Goal: Feedback & Contribution: Contribute content

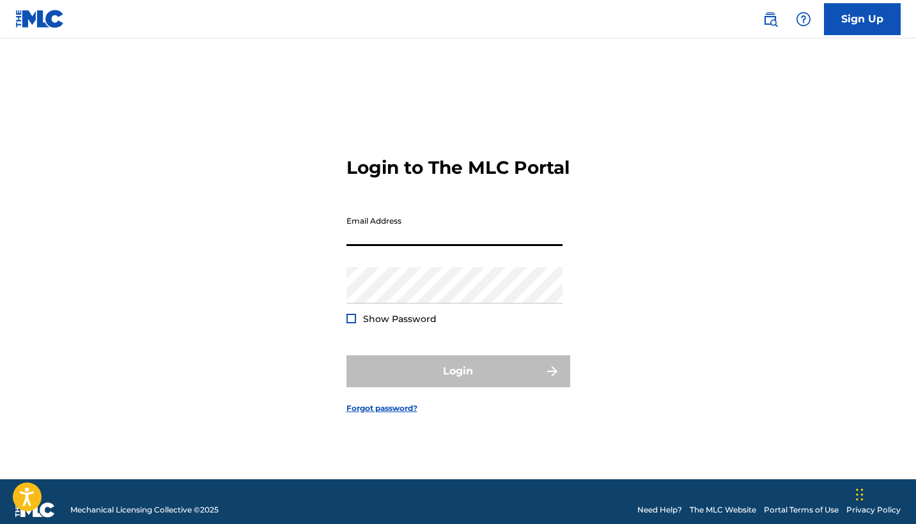
type input "[EMAIL_ADDRESS][DOMAIN_NAME]"
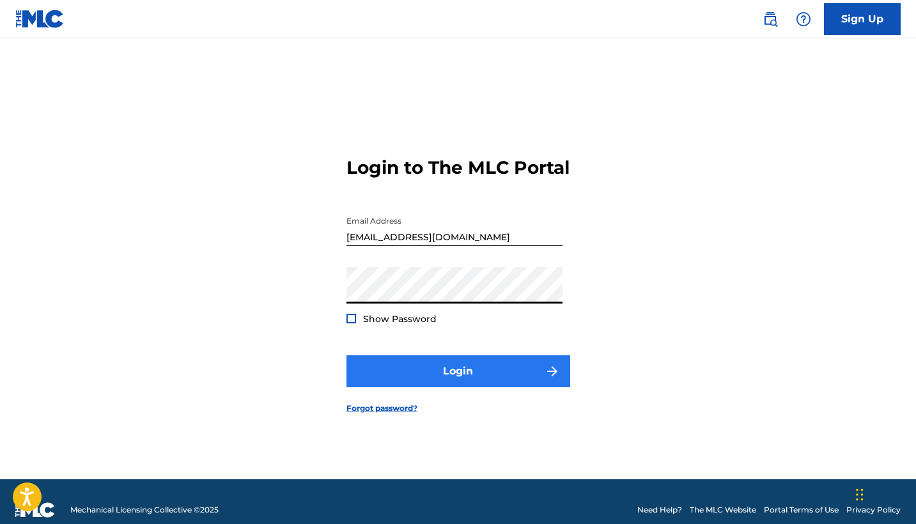
click at [428, 380] on button "Login" at bounding box center [458, 371] width 224 height 32
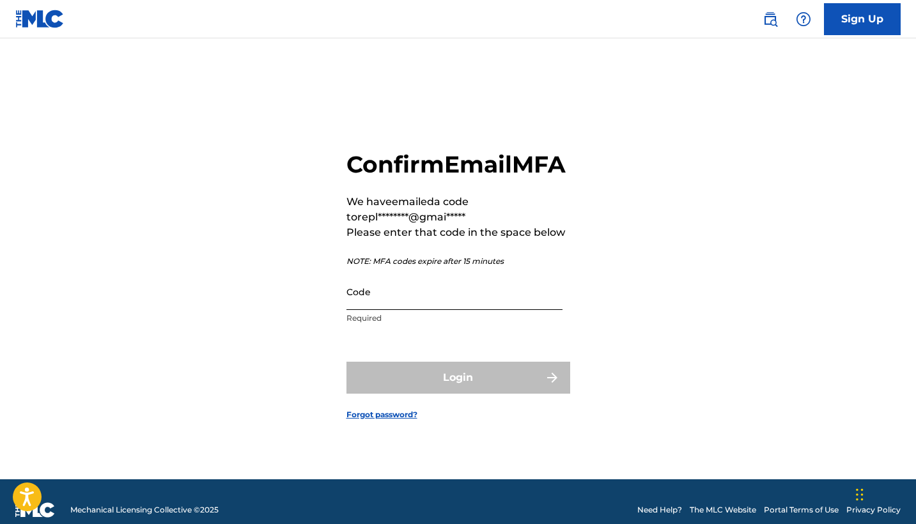
click at [426, 310] on input "Code" at bounding box center [454, 292] width 216 height 36
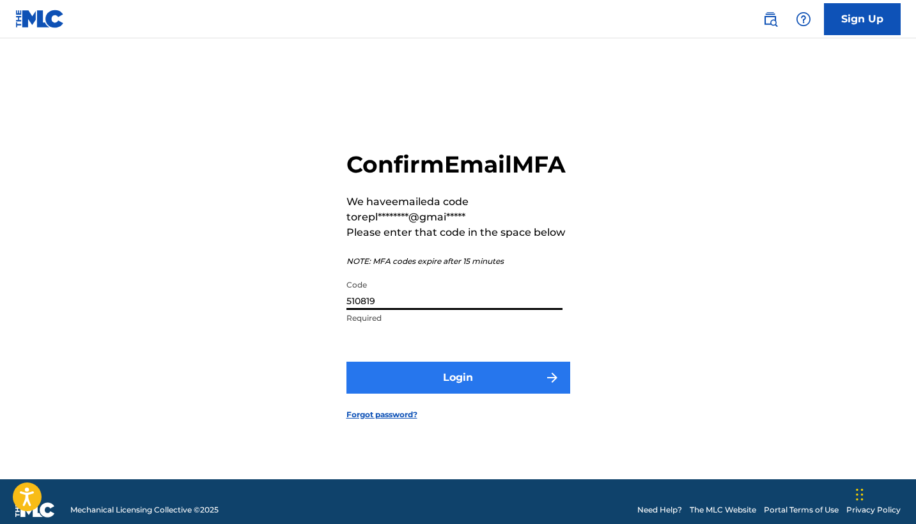
type input "510819"
click at [448, 394] on button "Login" at bounding box center [458, 378] width 224 height 32
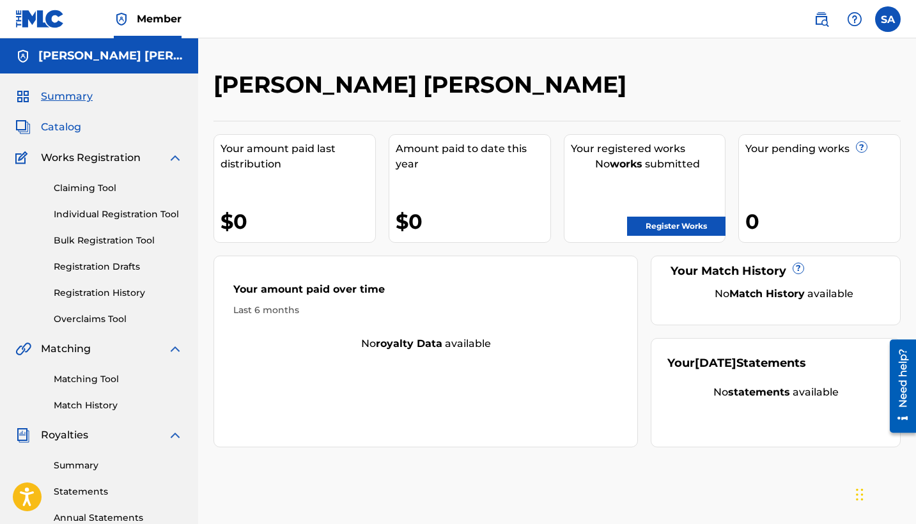
click at [61, 126] on span "Catalog" at bounding box center [61, 127] width 40 height 15
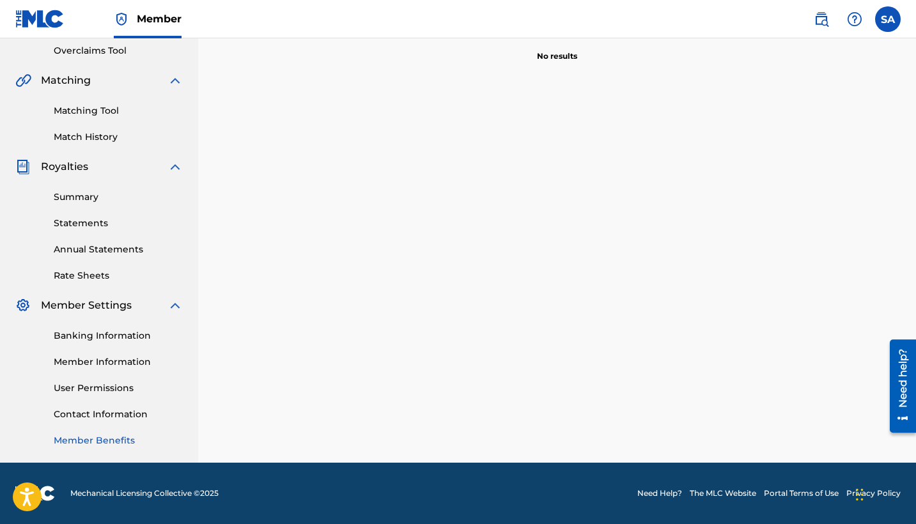
scroll to position [269, 0]
click at [100, 336] on link "Banking Information" at bounding box center [118, 335] width 129 height 13
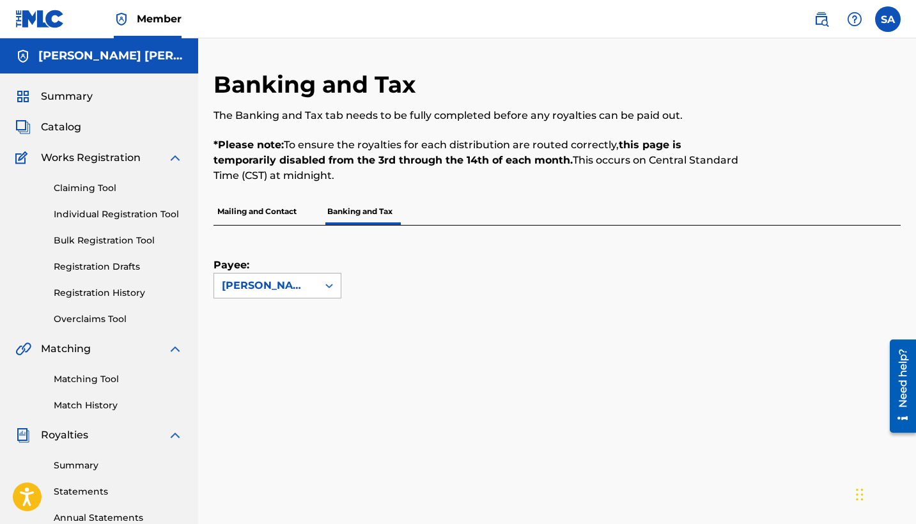
click at [291, 293] on div "[PERSON_NAME] [PERSON_NAME]" at bounding box center [266, 285] width 88 height 15
click at [385, 302] on div "Payee: Use Up and Down to choose options, press Enter to select the currently f…" at bounding box center [557, 349] width 687 height 247
click at [106, 191] on link "Claiming Tool" at bounding box center [118, 188] width 129 height 13
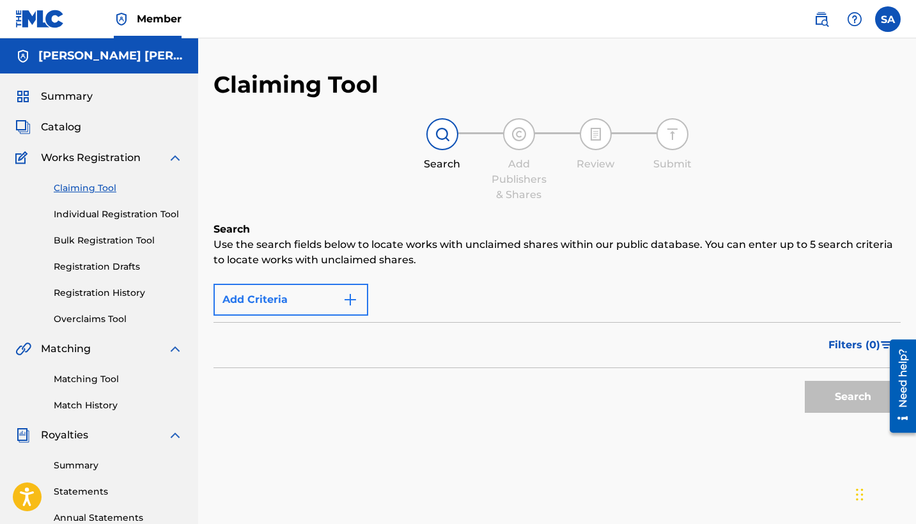
click at [273, 306] on button "Add Criteria" at bounding box center [291, 300] width 155 height 32
click at [345, 297] on img "Search Form" at bounding box center [350, 299] width 15 height 15
click at [75, 130] on span "Catalog" at bounding box center [61, 127] width 40 height 15
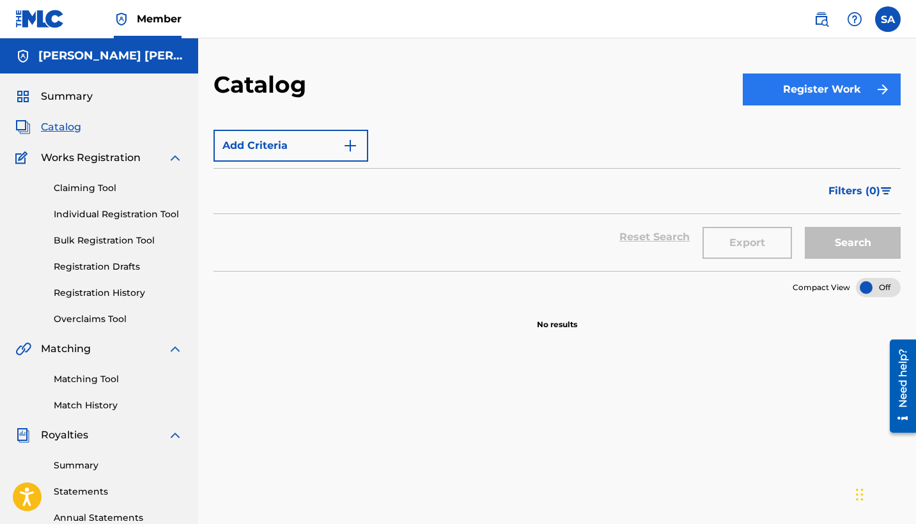
click at [796, 90] on button "Register Work" at bounding box center [822, 90] width 158 height 32
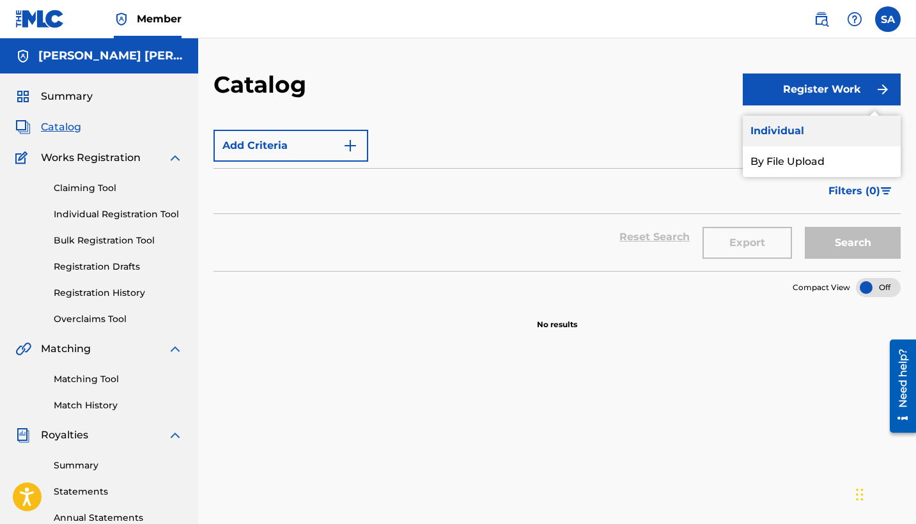
click at [784, 134] on link "Individual" at bounding box center [822, 131] width 158 height 31
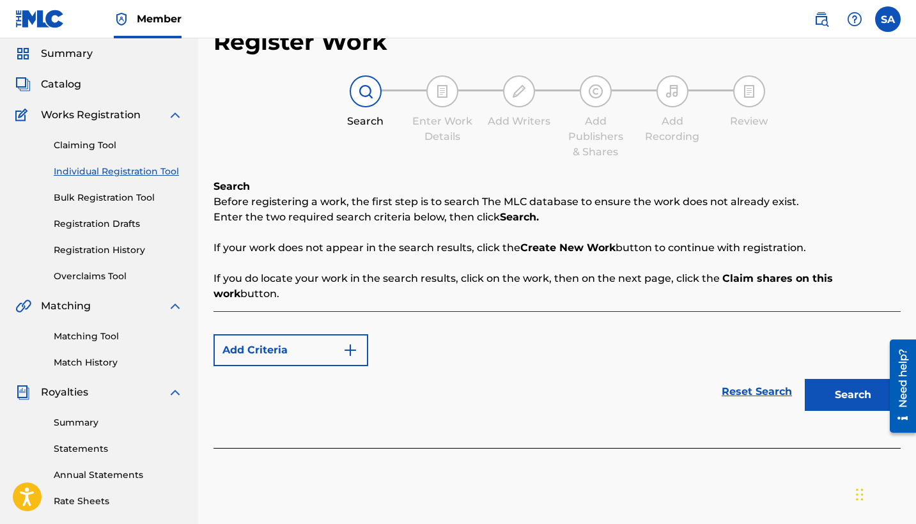
scroll to position [40, 0]
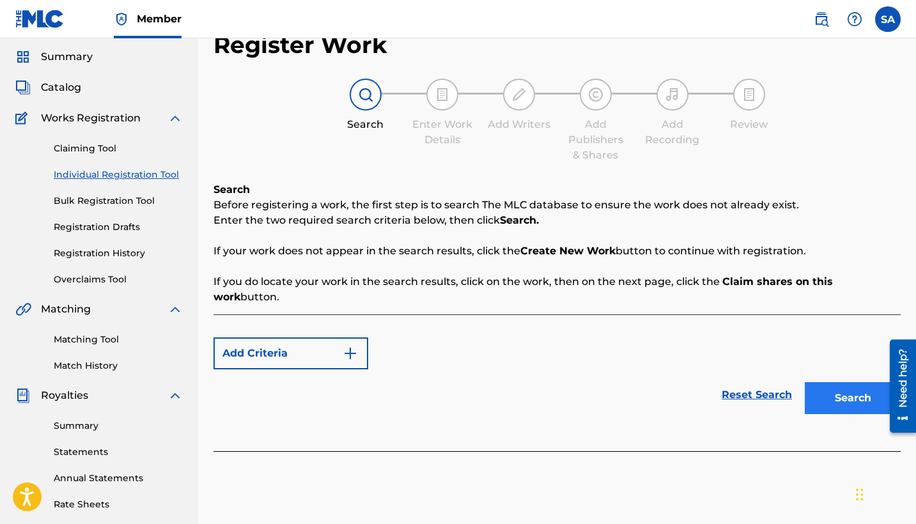
click at [843, 384] on button "Search" at bounding box center [853, 398] width 96 height 32
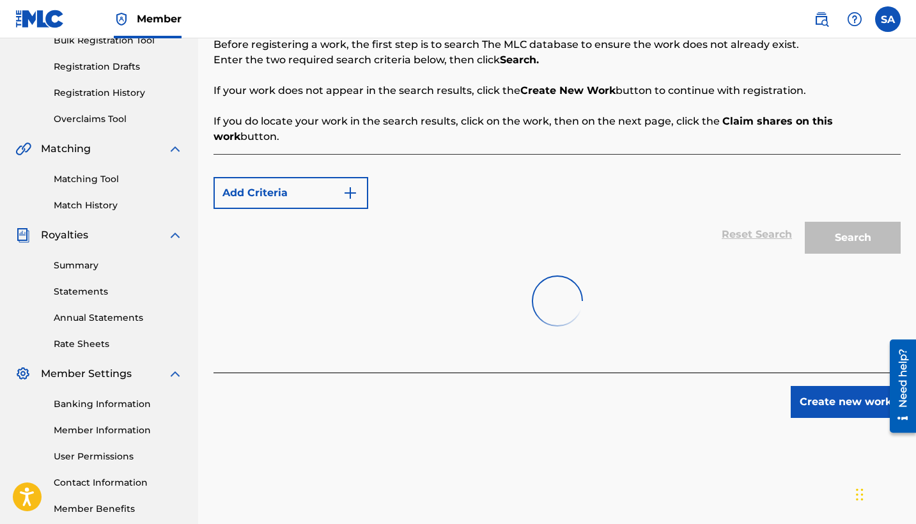
scroll to position [191, 0]
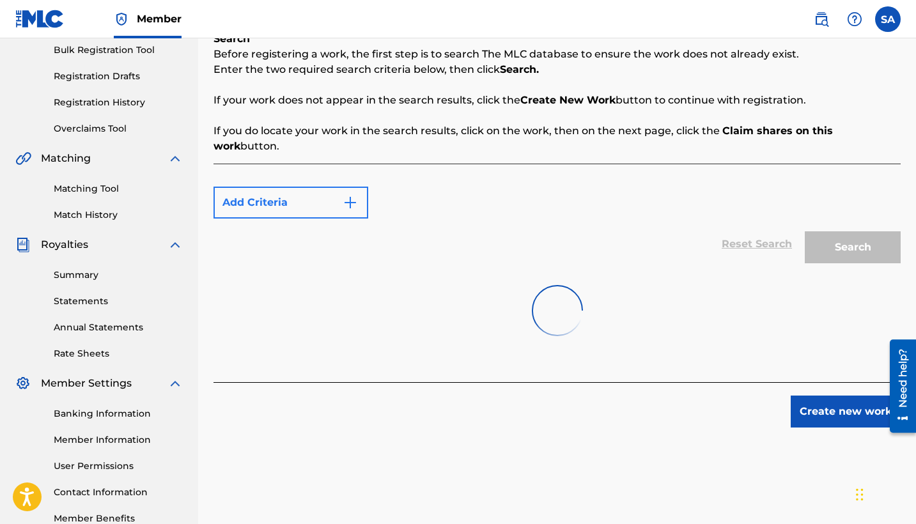
click at [292, 193] on button "Add Criteria" at bounding box center [291, 203] width 155 height 32
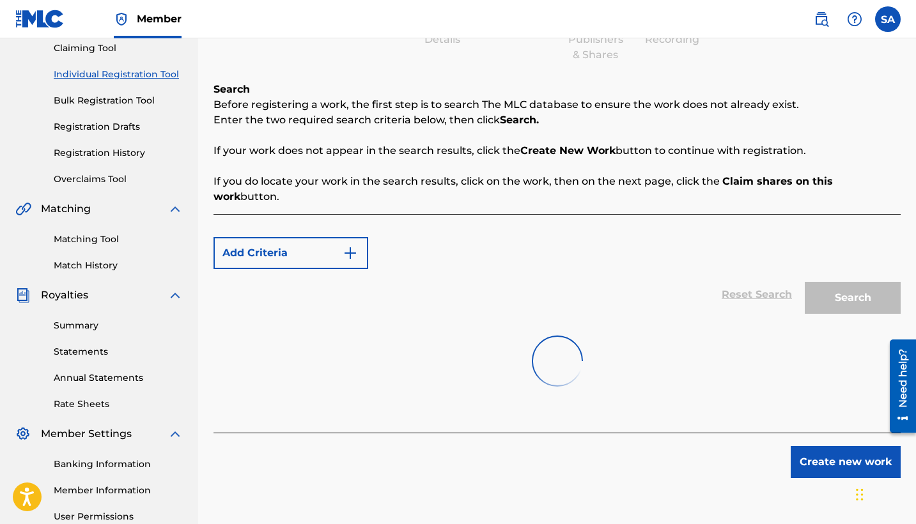
scroll to position [140, 0]
click at [816, 446] on button "Create new work" at bounding box center [846, 462] width 110 height 32
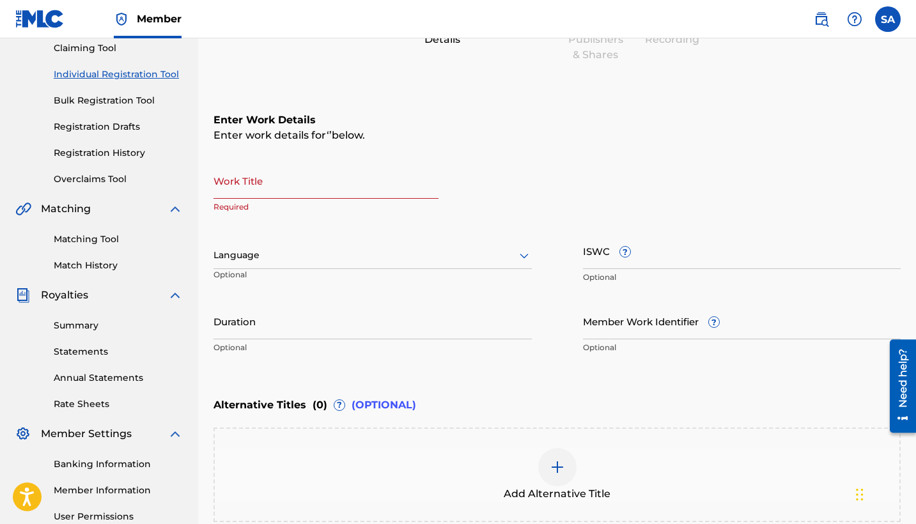
click at [319, 186] on input "Work Title" at bounding box center [326, 180] width 225 height 36
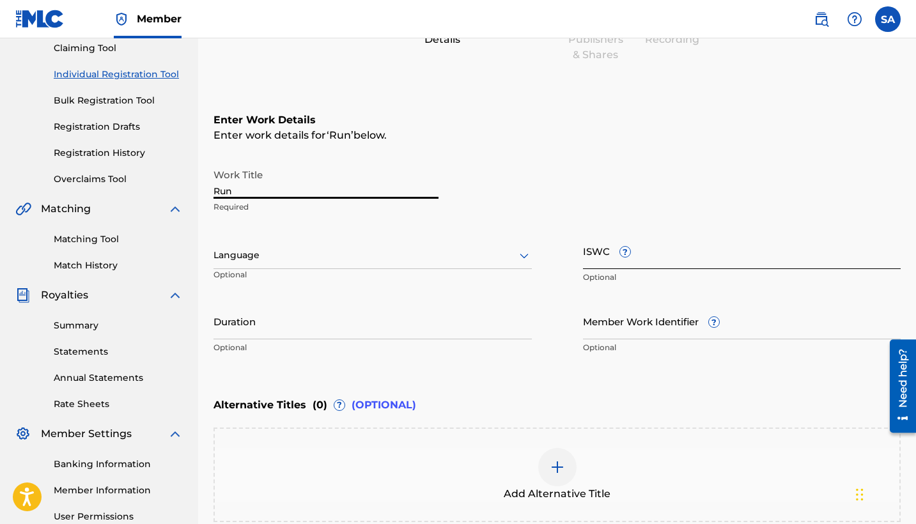
type input "Run"
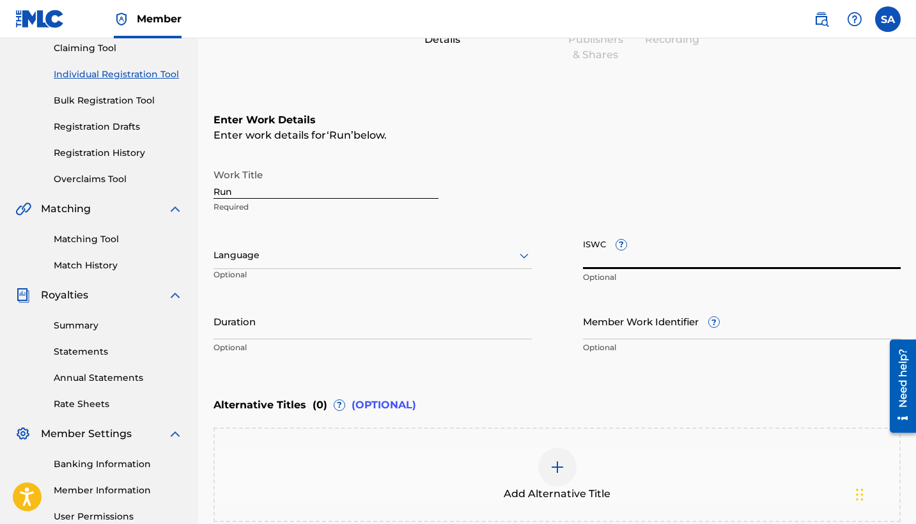
click at [658, 263] on input "ISWC ?" at bounding box center [742, 251] width 318 height 36
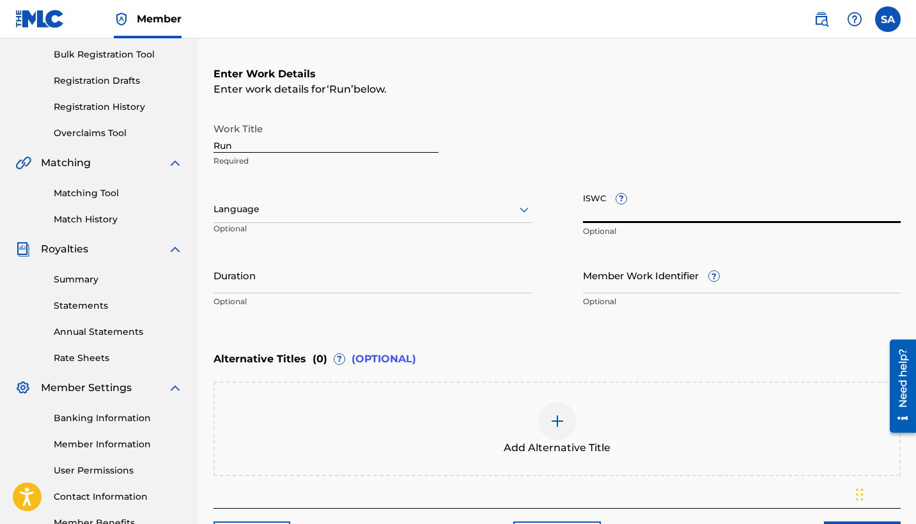
scroll to position [185, 0]
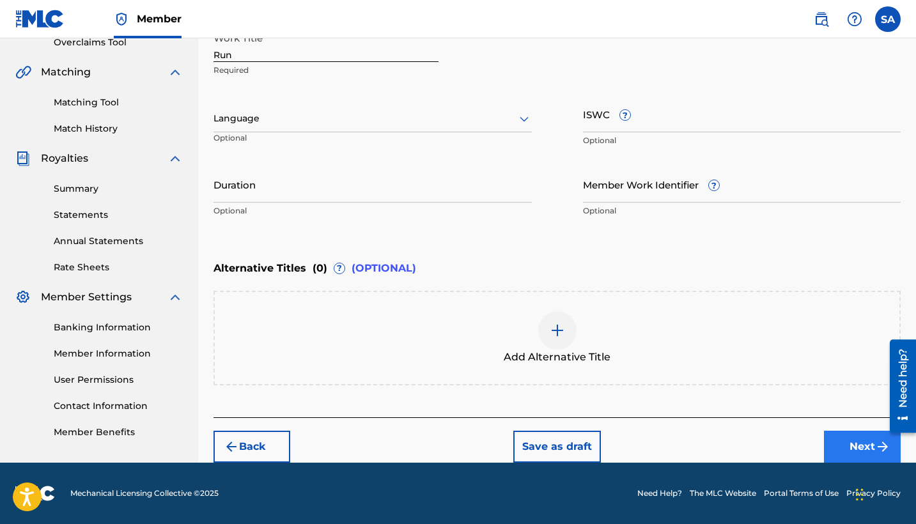
click at [839, 444] on button "Next" at bounding box center [862, 447] width 77 height 32
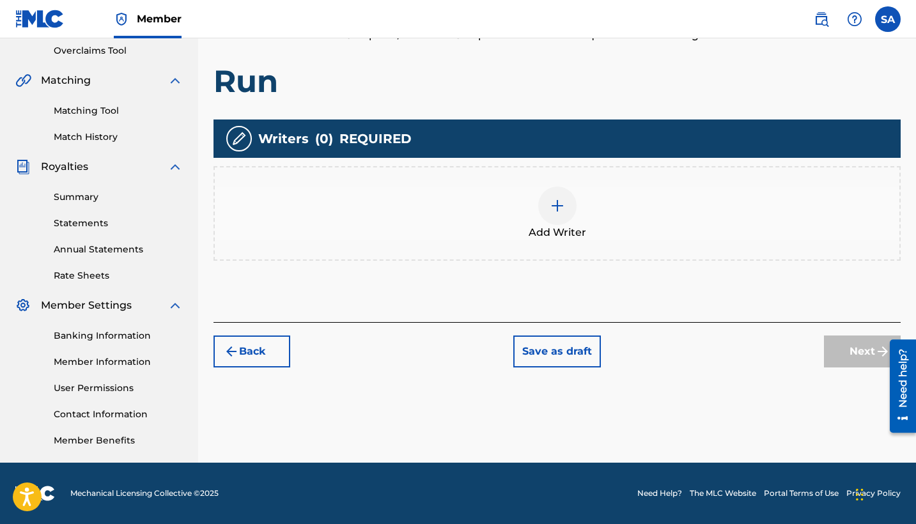
scroll to position [269, 0]
click at [549, 226] on span "Add Writer" at bounding box center [558, 232] width 58 height 15
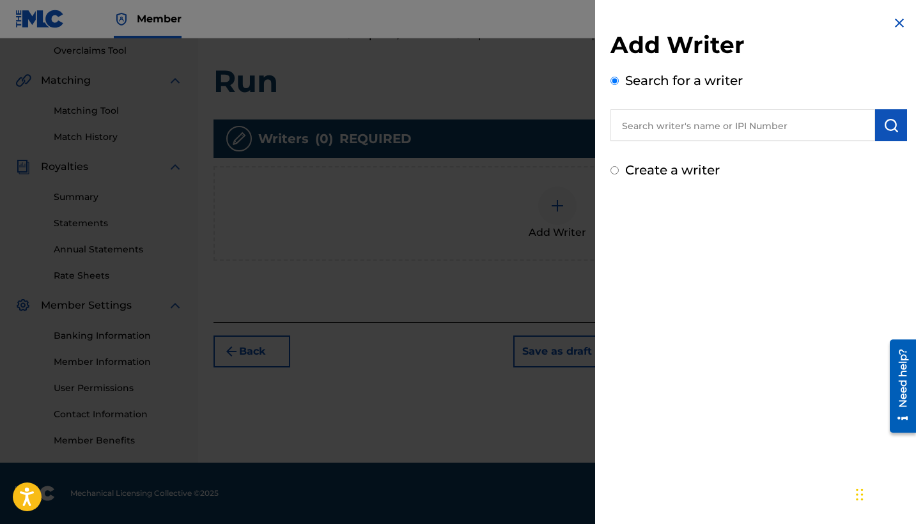
click at [660, 135] on input "text" at bounding box center [743, 125] width 265 height 32
type input "a"
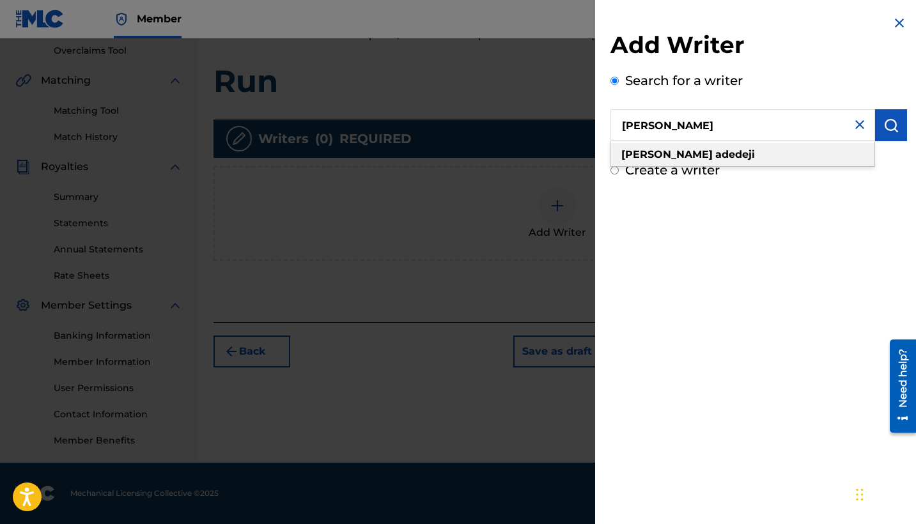
type input "[PERSON_NAME]"
click at [659, 154] on strong "[PERSON_NAME]" at bounding box center [666, 154] width 91 height 12
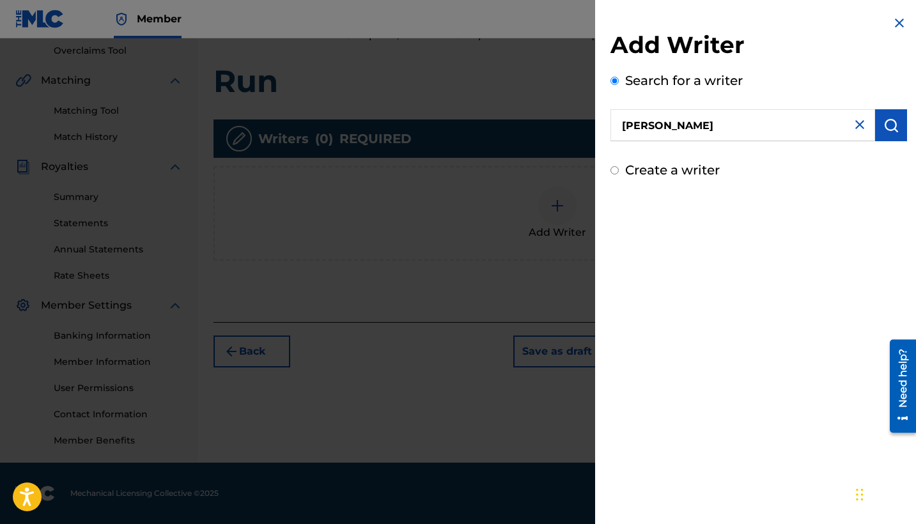
click at [649, 173] on label "Create a writer" at bounding box center [672, 169] width 95 height 15
radio input "true"
click at [619, 173] on input "Create a writer" at bounding box center [615, 170] width 8 height 8
radio input "false"
radio input "true"
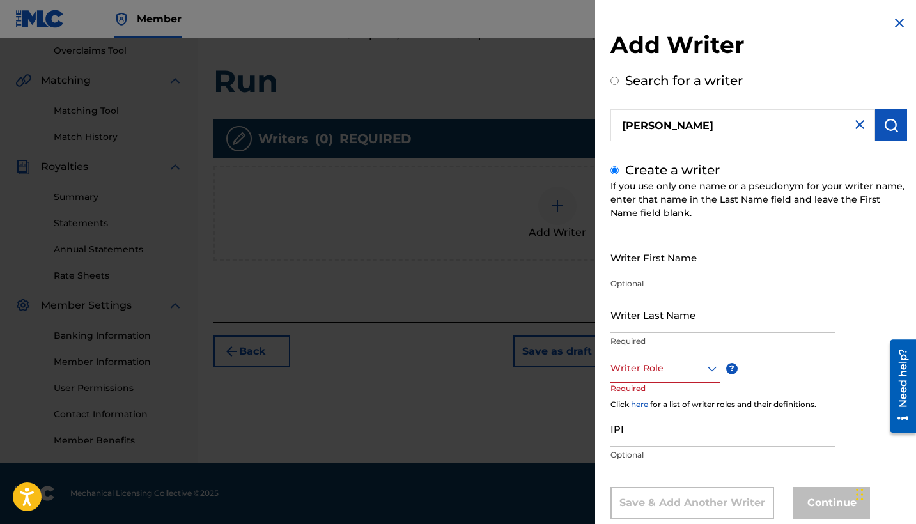
scroll to position [0, 0]
click at [892, 125] on img "submit" at bounding box center [890, 125] width 15 height 15
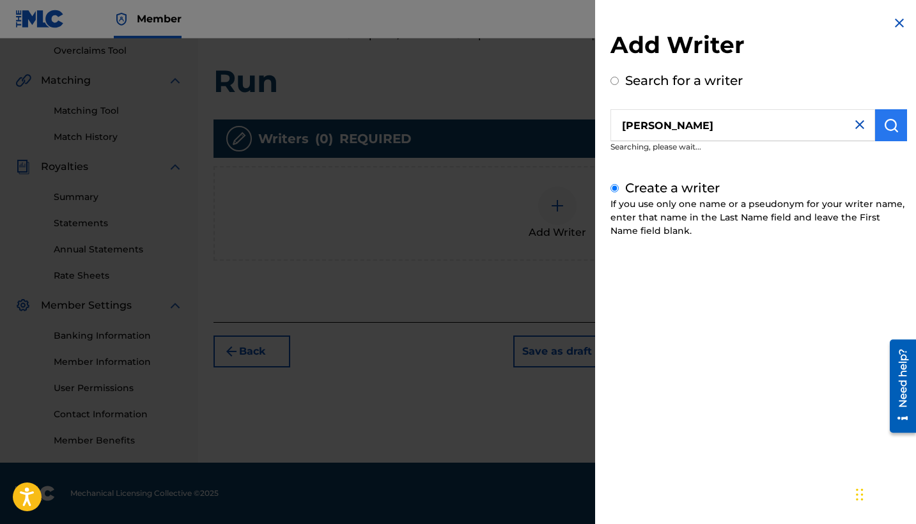
radio input "true"
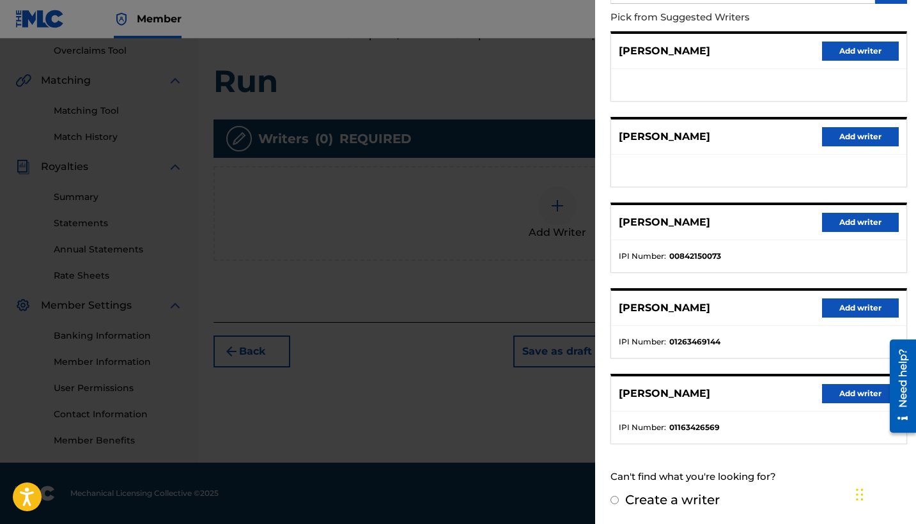
scroll to position [269, 0]
click at [834, 308] on button "Add writer" at bounding box center [860, 308] width 77 height 19
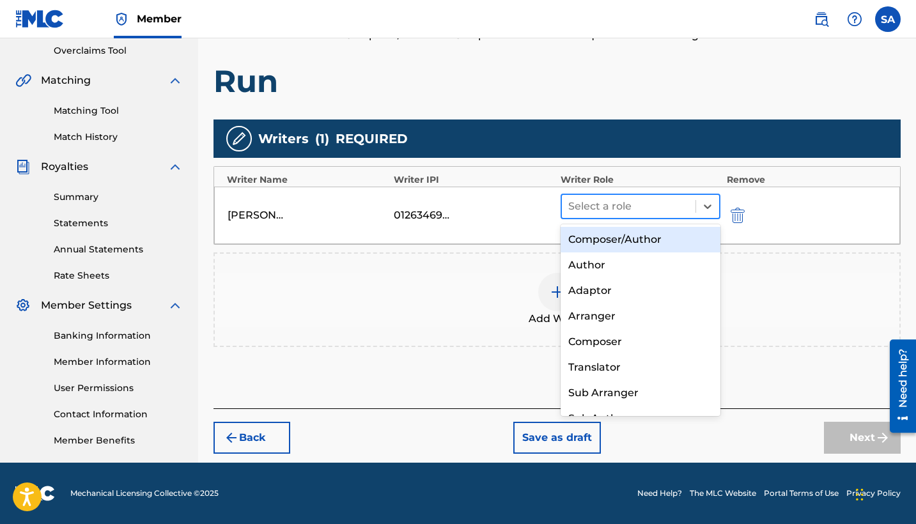
click at [646, 217] on div "Select a role" at bounding box center [629, 206] width 134 height 23
click at [630, 235] on div "Composer/Author" at bounding box center [641, 240] width 160 height 26
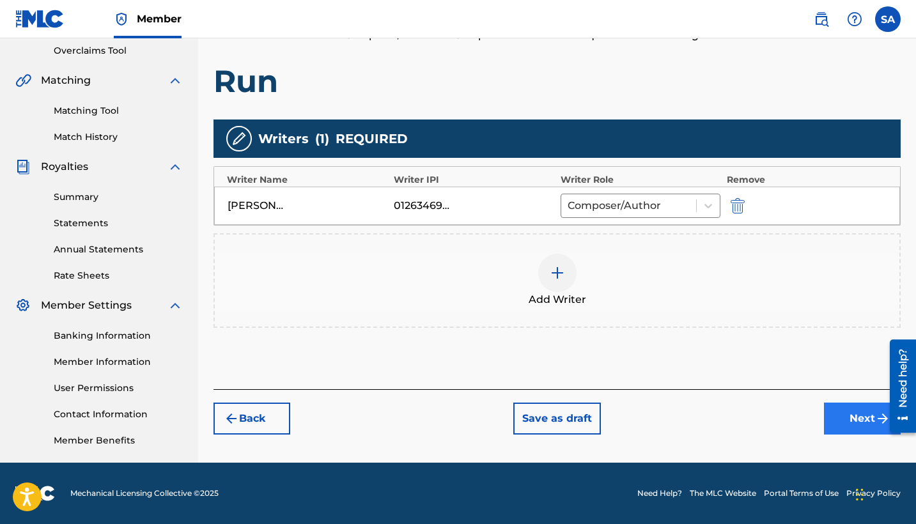
click at [869, 422] on button "Next" at bounding box center [862, 419] width 77 height 32
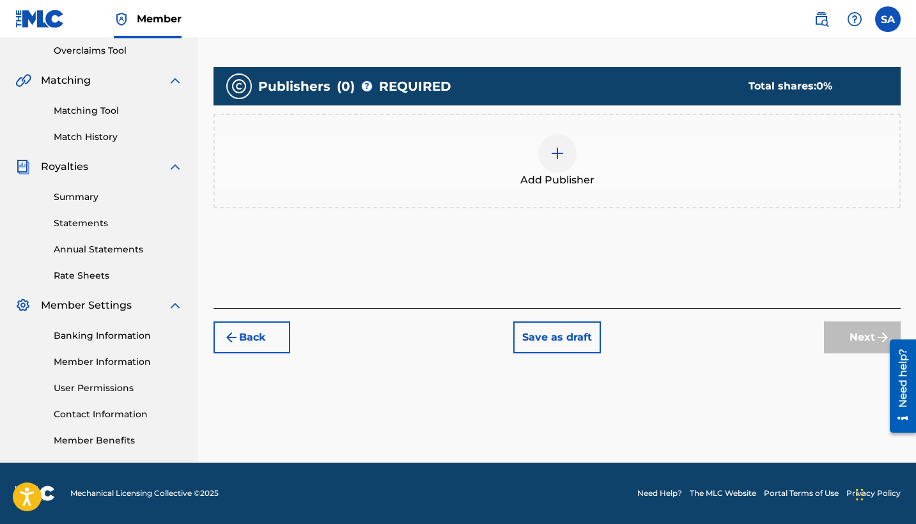
scroll to position [58, 0]
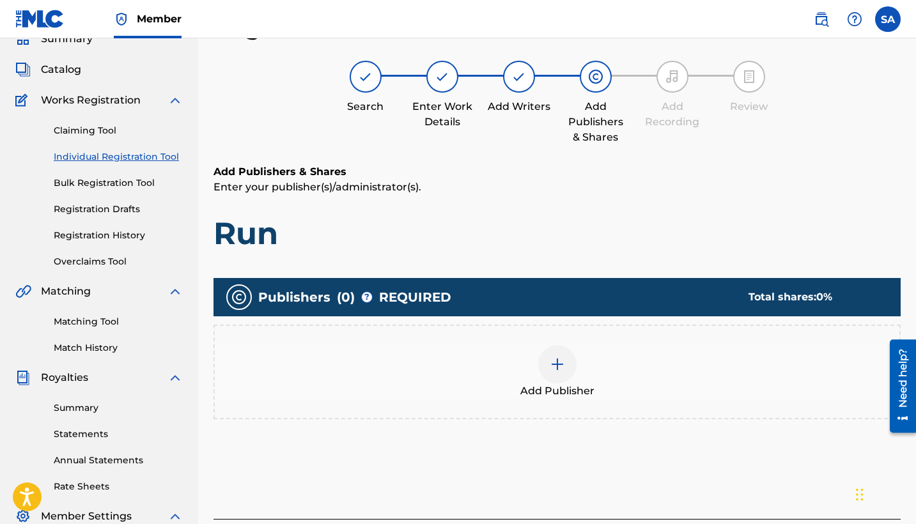
click at [566, 366] on div at bounding box center [557, 364] width 38 height 38
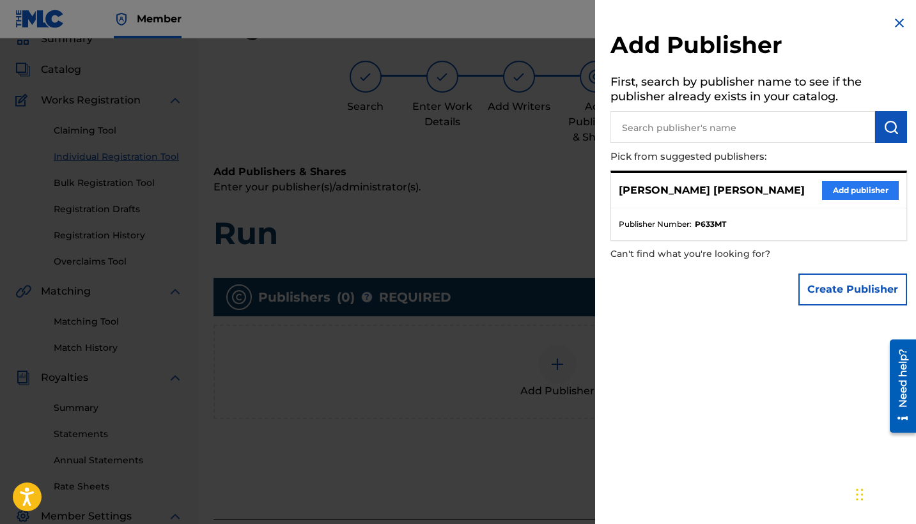
click at [844, 187] on button "Add publisher" at bounding box center [860, 190] width 77 height 19
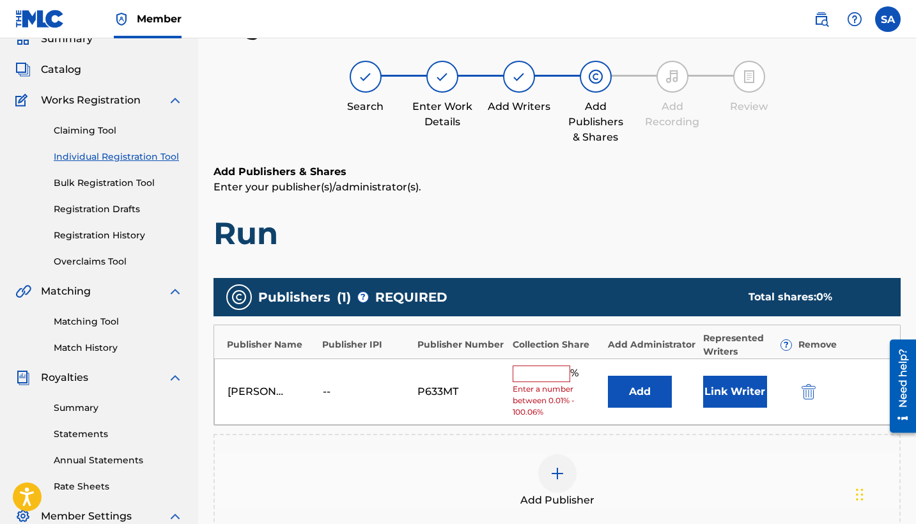
click at [550, 373] on input "text" at bounding box center [542, 374] width 58 height 17
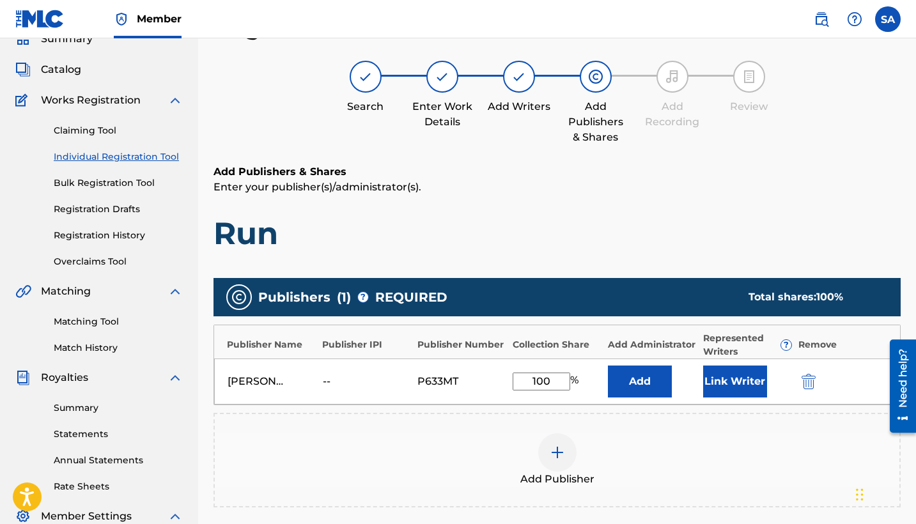
type input "100"
click at [621, 454] on div "Add Publisher" at bounding box center [557, 460] width 685 height 54
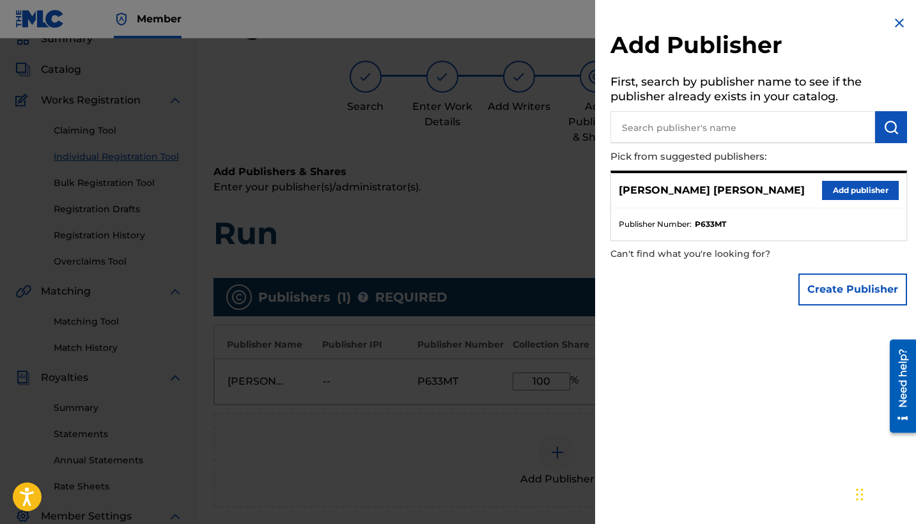
click at [771, 125] on input "text" at bounding box center [743, 127] width 265 height 32
type input "replayteam"
click at [883, 128] on img "submit" at bounding box center [890, 127] width 15 height 15
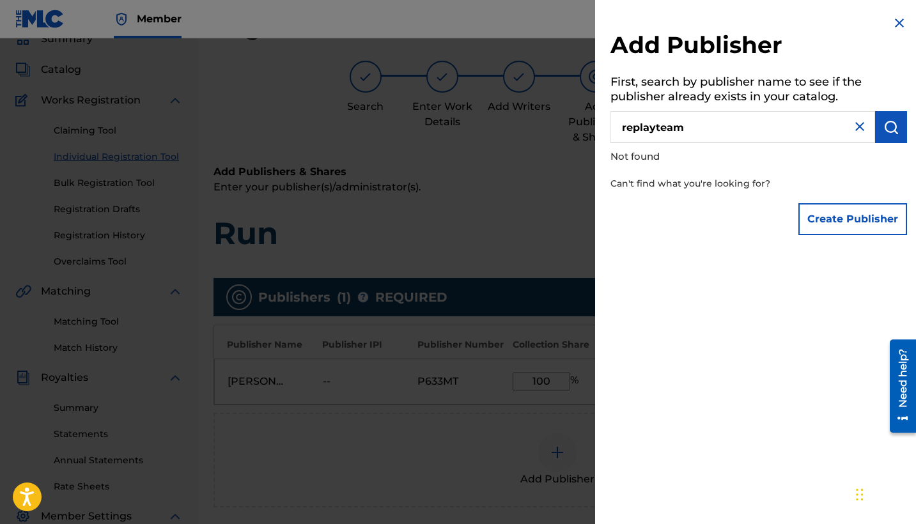
click at [898, 26] on img at bounding box center [899, 22] width 15 height 15
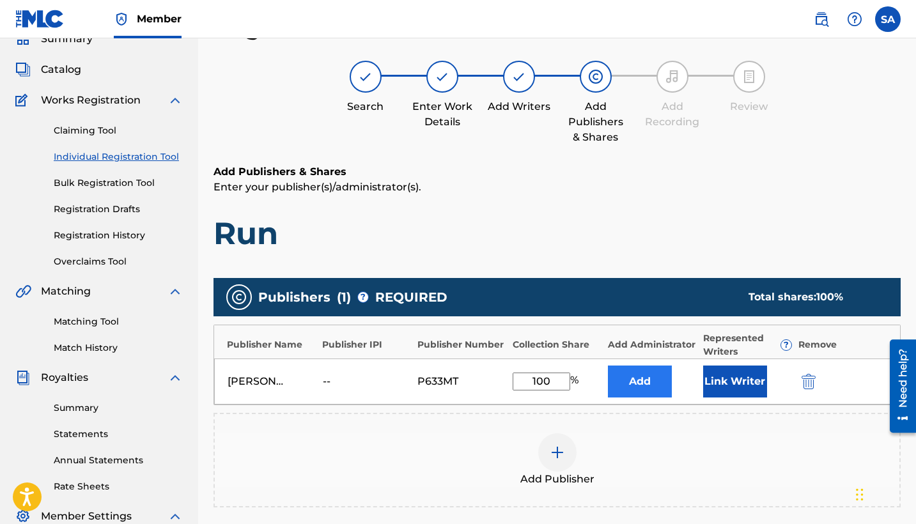
click at [620, 379] on button "Add" at bounding box center [640, 382] width 64 height 32
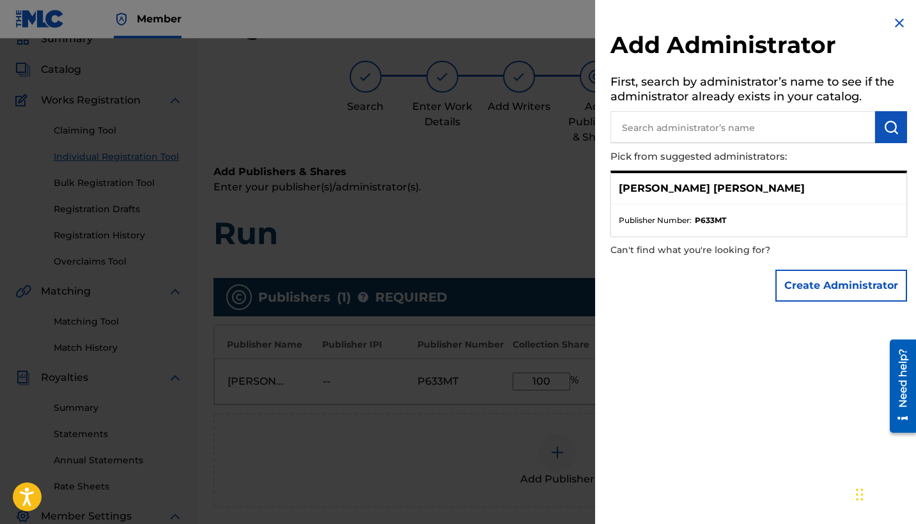
click at [682, 188] on p "[PERSON_NAME] [PERSON_NAME]" at bounding box center [712, 188] width 186 height 15
click at [739, 196] on div "[PERSON_NAME] [PERSON_NAME]" at bounding box center [758, 188] width 295 height 31
click at [719, 215] on strong "P633MT" at bounding box center [710, 221] width 31 height 12
click at [719, 182] on p "[PERSON_NAME] [PERSON_NAME]" at bounding box center [712, 188] width 186 height 15
click at [760, 189] on div "[PERSON_NAME] [PERSON_NAME]" at bounding box center [758, 188] width 295 height 31
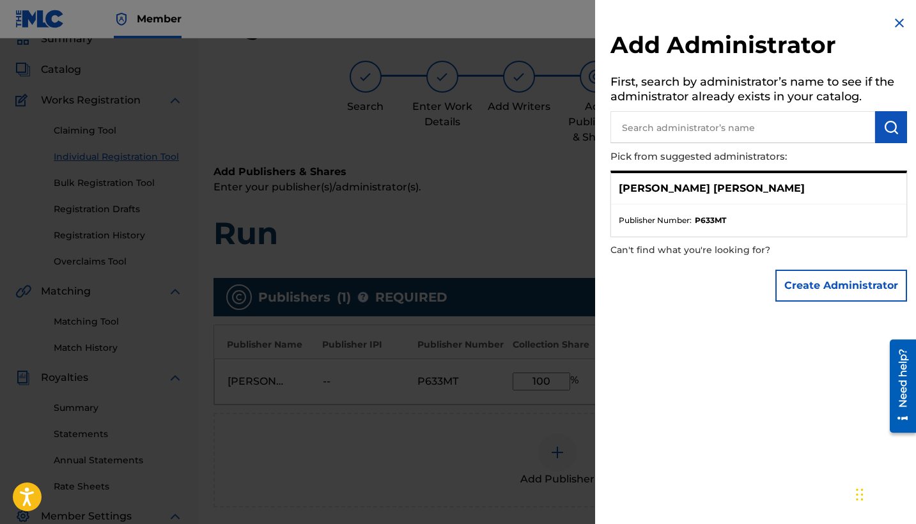
click at [729, 134] on input "text" at bounding box center [743, 127] width 265 height 32
click at [712, 192] on p "[PERSON_NAME] [PERSON_NAME]" at bounding box center [712, 188] width 186 height 15
click at [696, 137] on input "text" at bounding box center [743, 127] width 265 height 32
drag, startPoint x: 696, startPoint y: 102, endPoint x: 889, endPoint y: 129, distance: 194.9
click at [889, 129] on img "submit" at bounding box center [890, 127] width 15 height 15
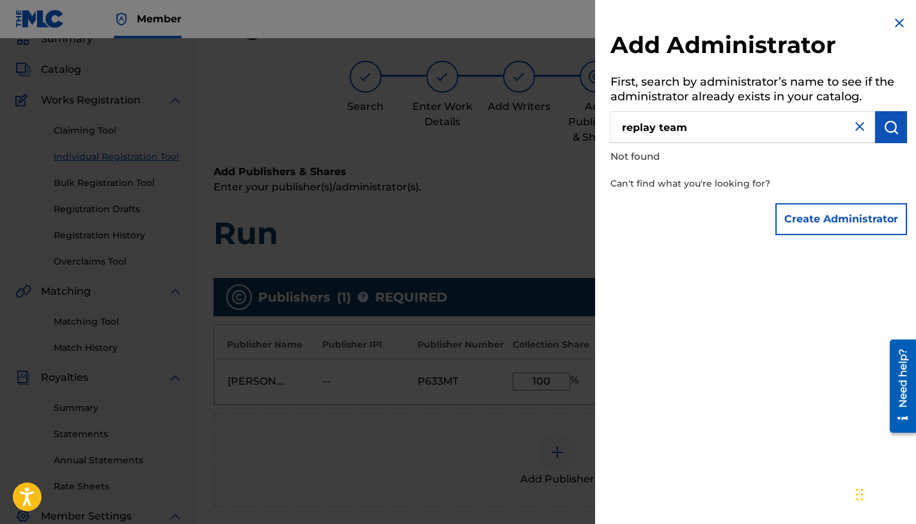
click at [662, 130] on input "replay team" at bounding box center [743, 127] width 265 height 32
type input "replayteam"
click at [893, 125] on img "submit" at bounding box center [890, 127] width 15 height 15
click at [896, 24] on img at bounding box center [899, 22] width 15 height 15
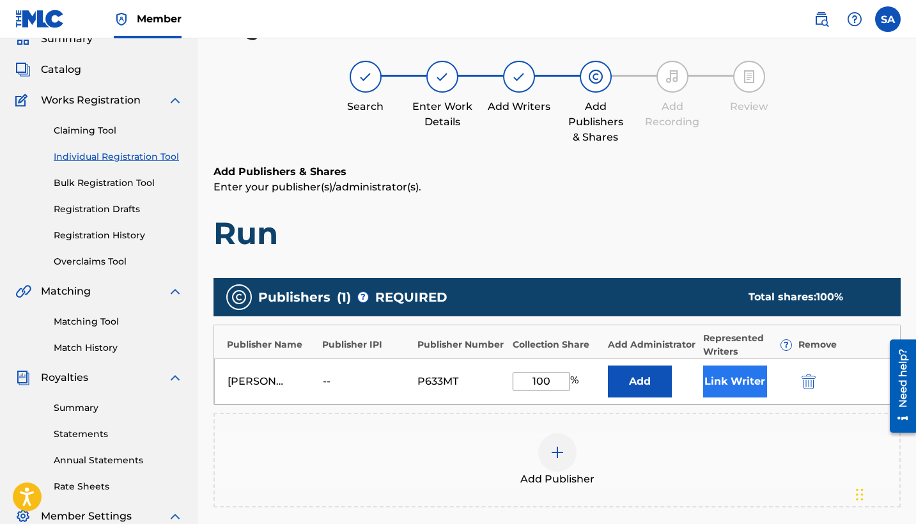
click at [728, 391] on button "Link Writer" at bounding box center [735, 382] width 64 height 32
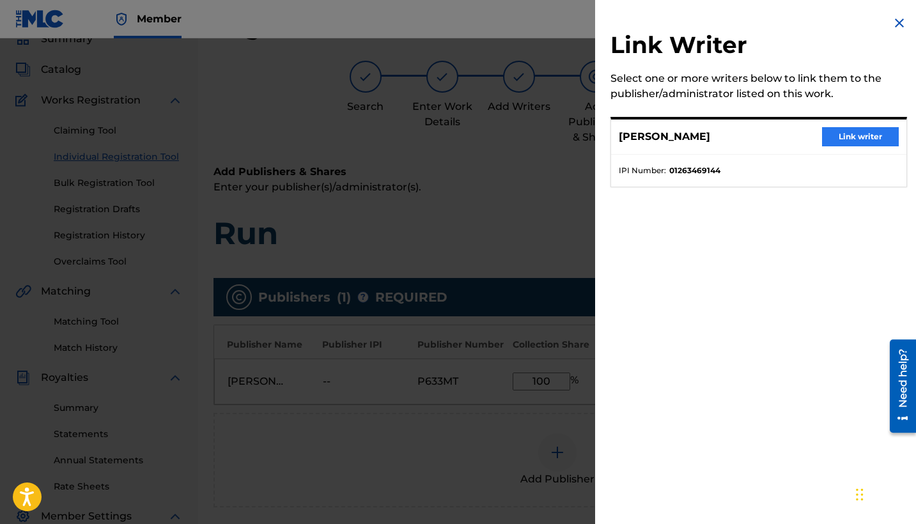
click at [856, 136] on button "Link writer" at bounding box center [860, 136] width 77 height 19
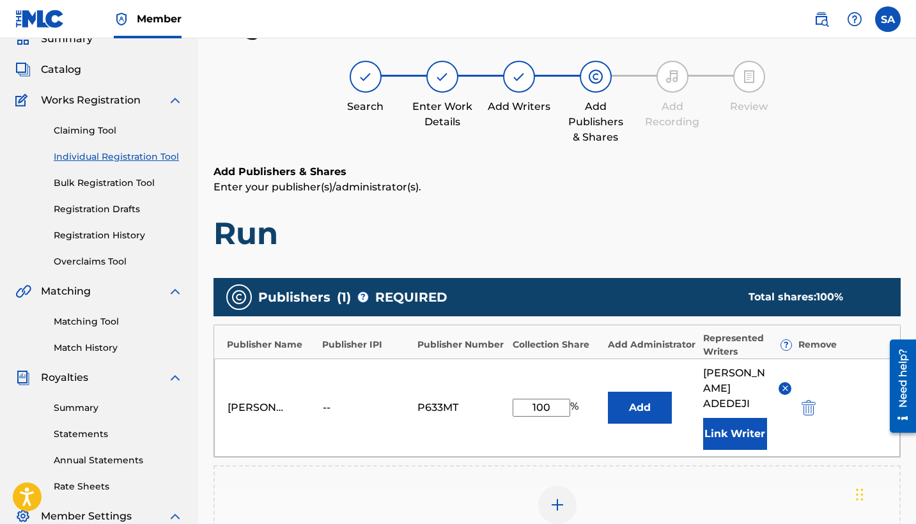
click at [332, 402] on div "--" at bounding box center [352, 407] width 58 height 15
click at [310, 400] on div "[PERSON_NAME] [PERSON_NAME]" at bounding box center [272, 407] width 89 height 15
click at [354, 400] on div "--" at bounding box center [352, 407] width 58 height 15
click at [327, 400] on div "--" at bounding box center [352, 407] width 58 height 15
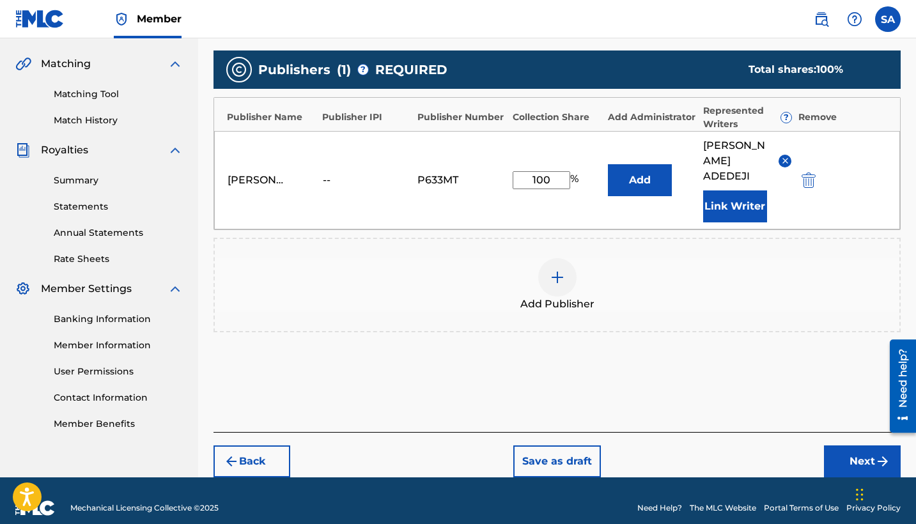
scroll to position [284, 0]
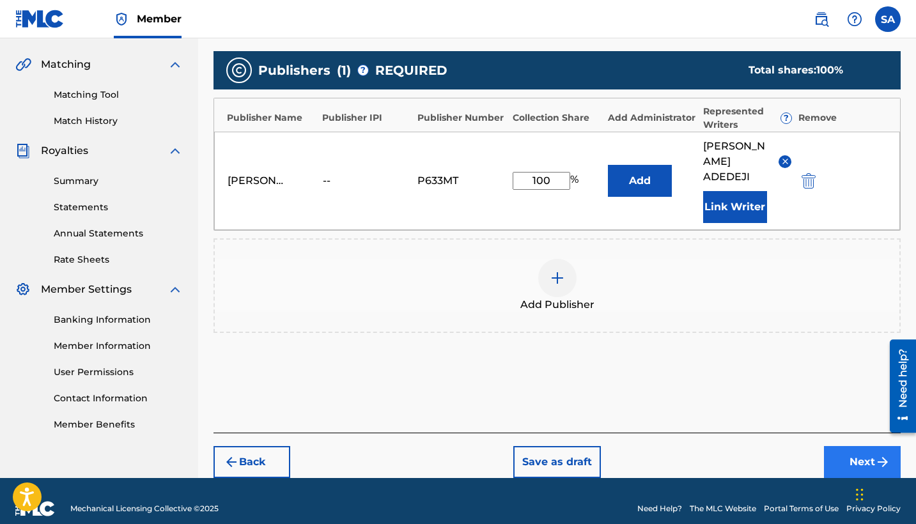
click at [837, 446] on button "Next" at bounding box center [862, 462] width 77 height 32
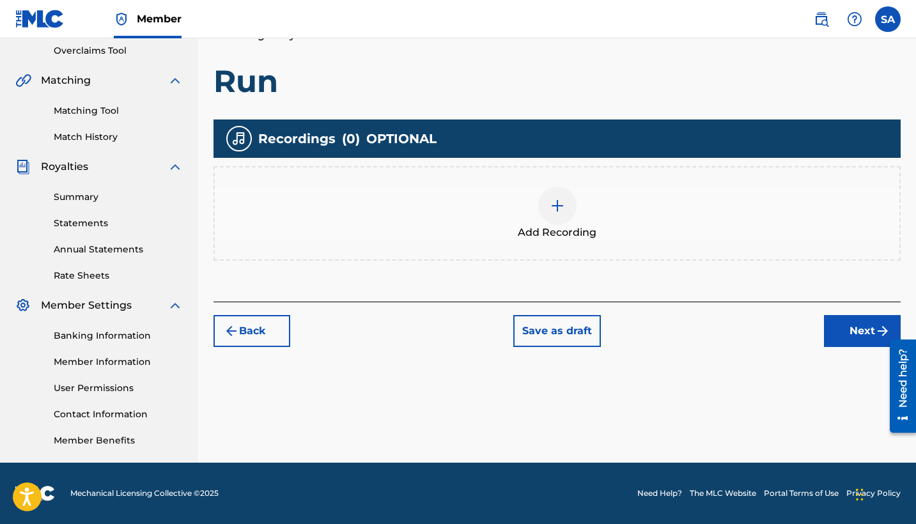
click at [560, 212] on img at bounding box center [557, 205] width 15 height 15
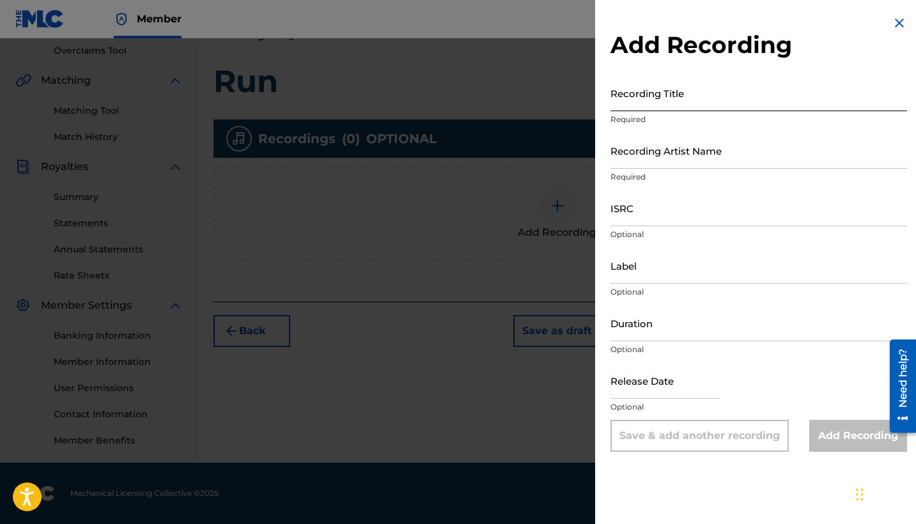
click at [649, 102] on input "Recording Title" at bounding box center [759, 93] width 297 height 36
type input "Run"
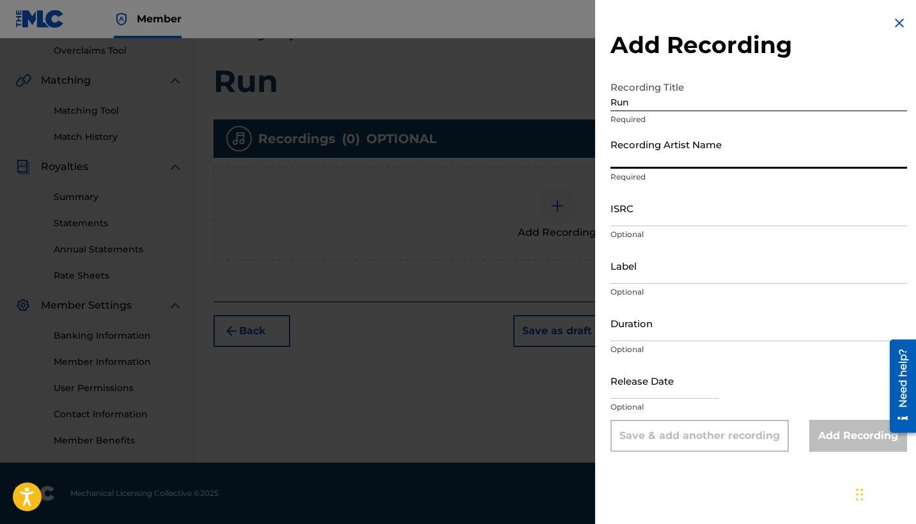
click at [651, 167] on input "Recording Artist Name" at bounding box center [759, 150] width 297 height 36
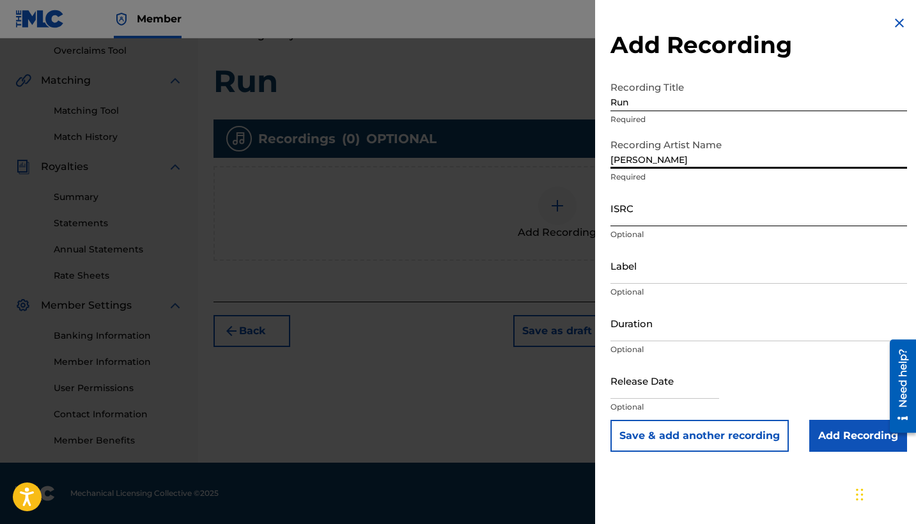
type input "[PERSON_NAME]"
click at [660, 223] on input "ISRC" at bounding box center [759, 208] width 297 height 36
paste input "GXBAV2269516"
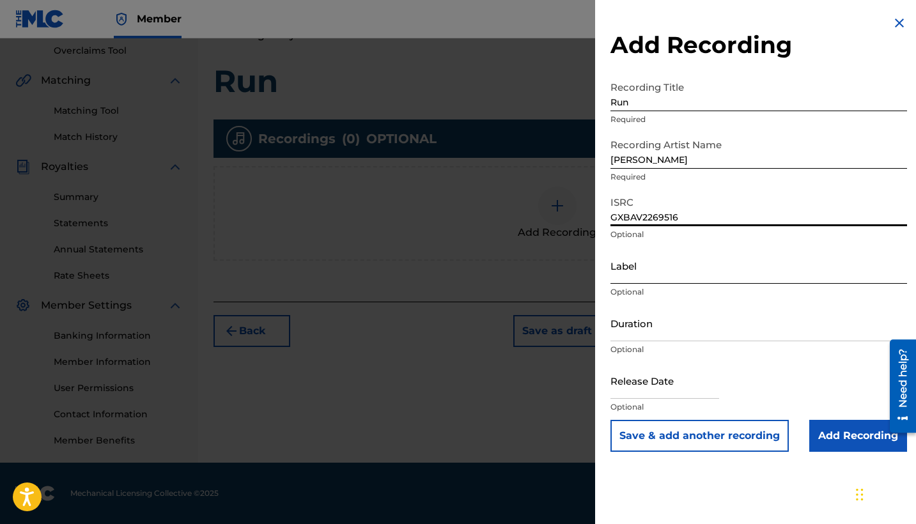
type input "GXBAV2269516"
click at [675, 274] on input "Label" at bounding box center [759, 265] width 297 height 36
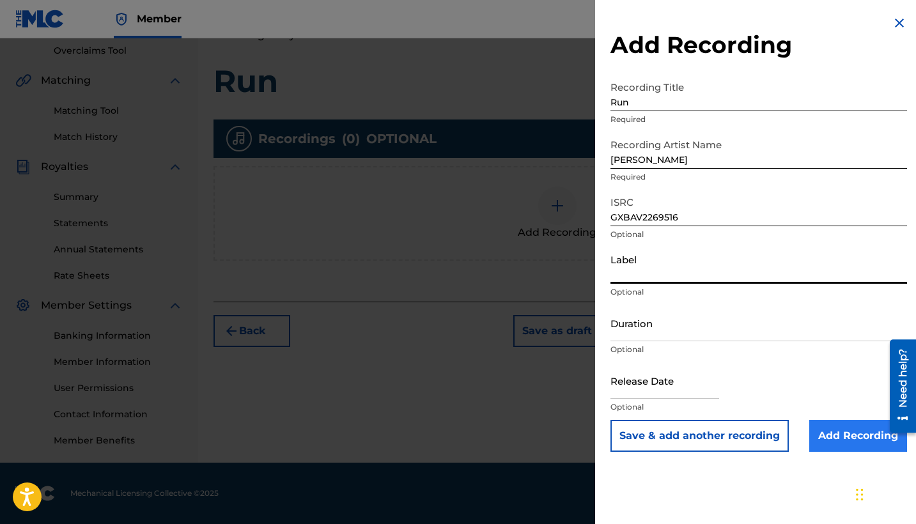
click at [827, 430] on input "Add Recording" at bounding box center [858, 436] width 98 height 32
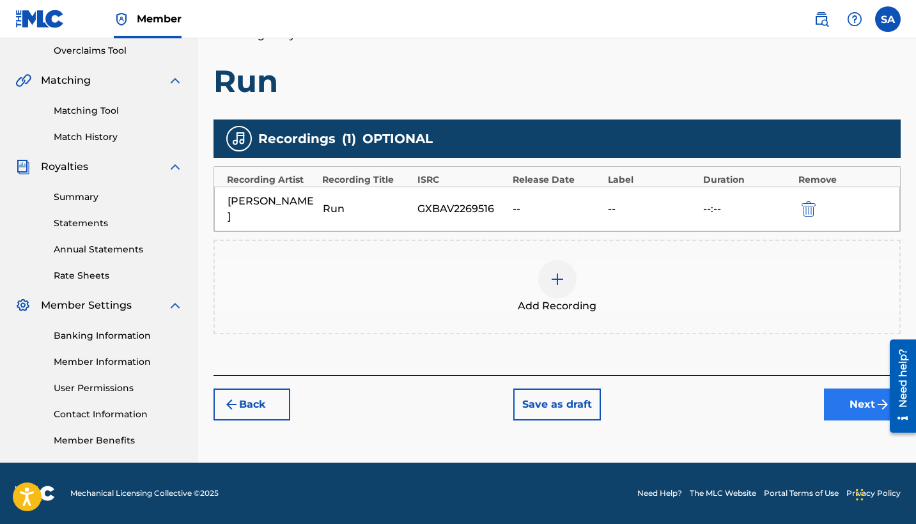
click at [848, 395] on button "Next" at bounding box center [862, 405] width 77 height 32
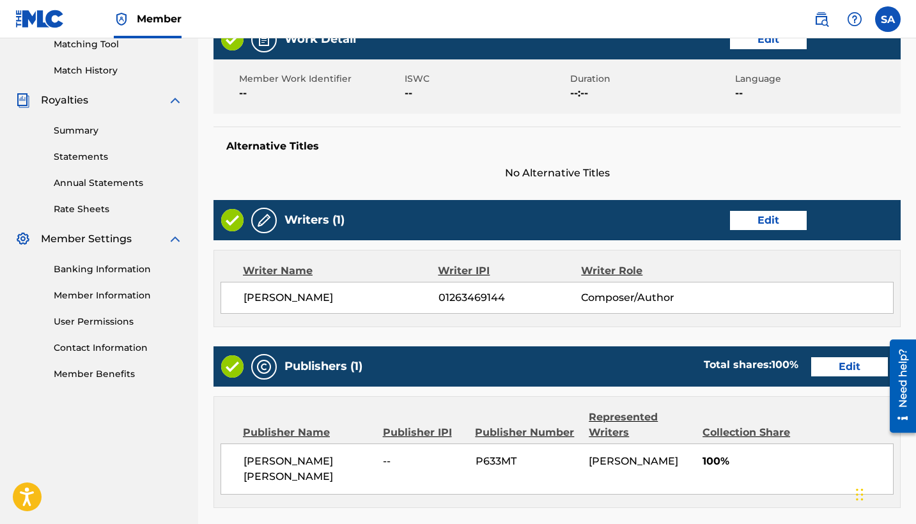
scroll to position [572, 0]
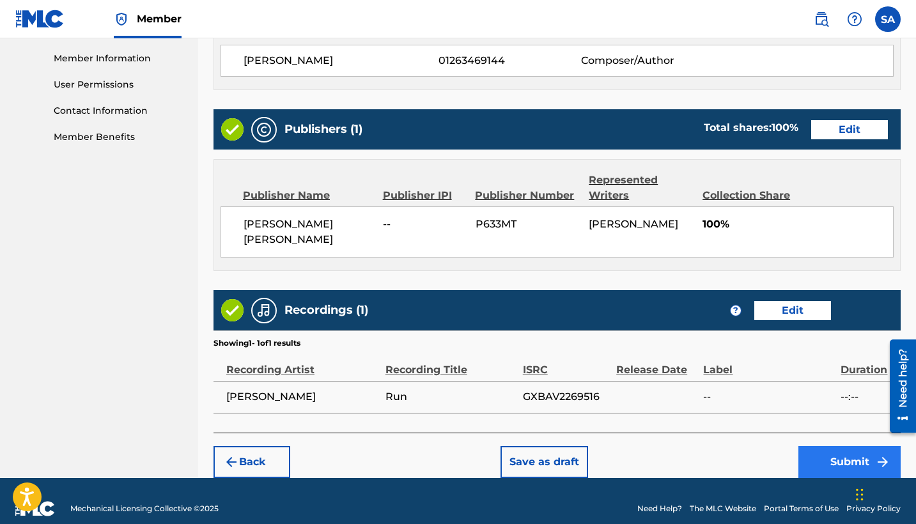
click at [822, 448] on button "Submit" at bounding box center [849, 462] width 102 height 32
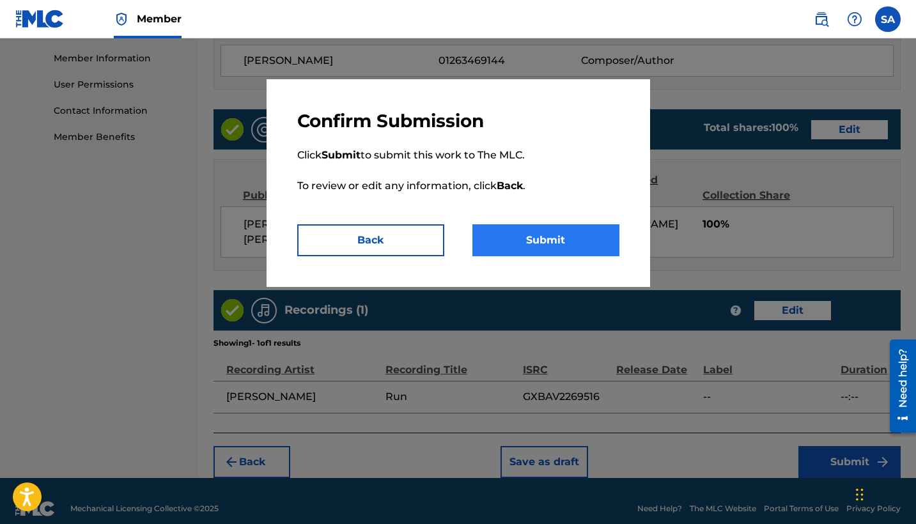
click at [533, 237] on button "Submit" at bounding box center [545, 240] width 147 height 32
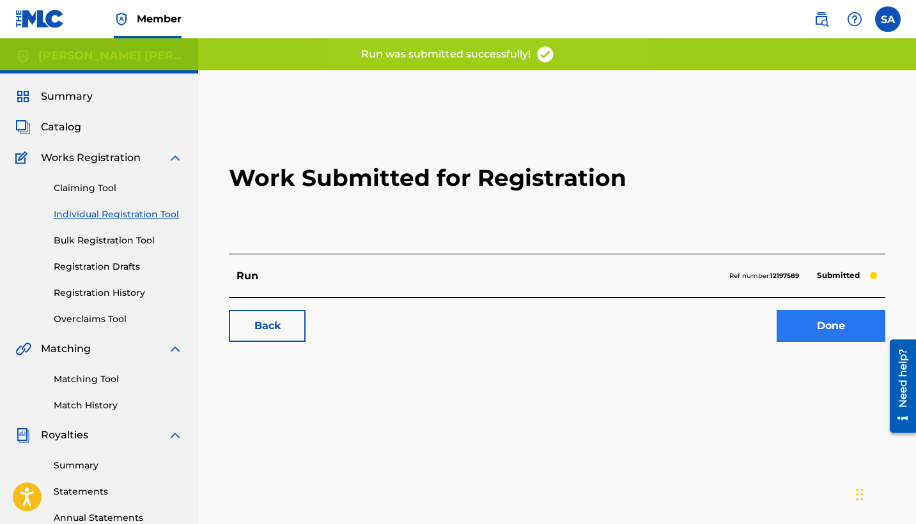
click at [799, 326] on link "Done" at bounding box center [831, 326] width 109 height 32
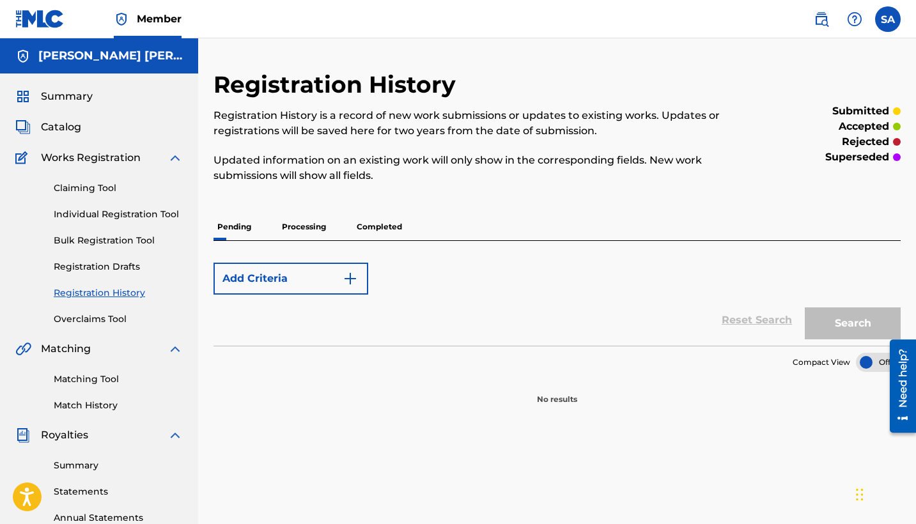
click at [306, 229] on p "Processing" at bounding box center [304, 227] width 52 height 27
click at [370, 226] on p "Completed" at bounding box center [379, 227] width 53 height 27
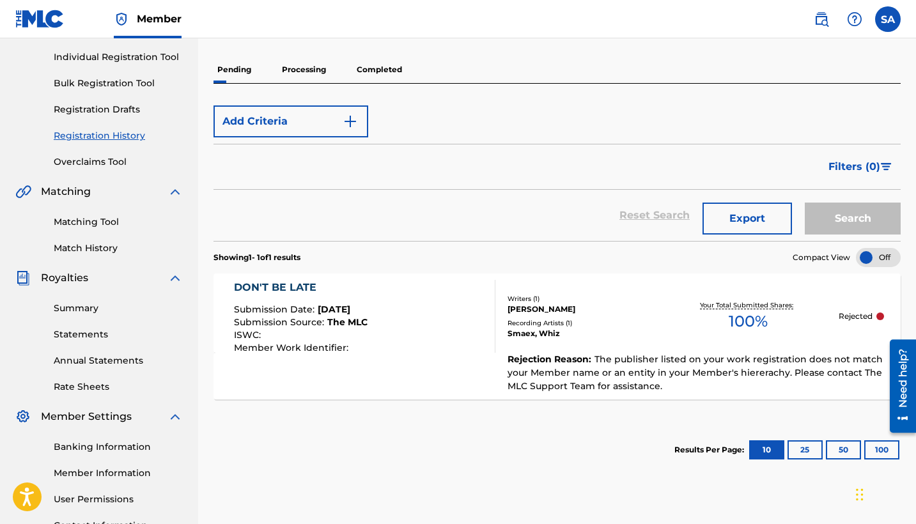
scroll to position [159, 0]
click at [856, 313] on p "Rejected" at bounding box center [856, 315] width 34 height 12
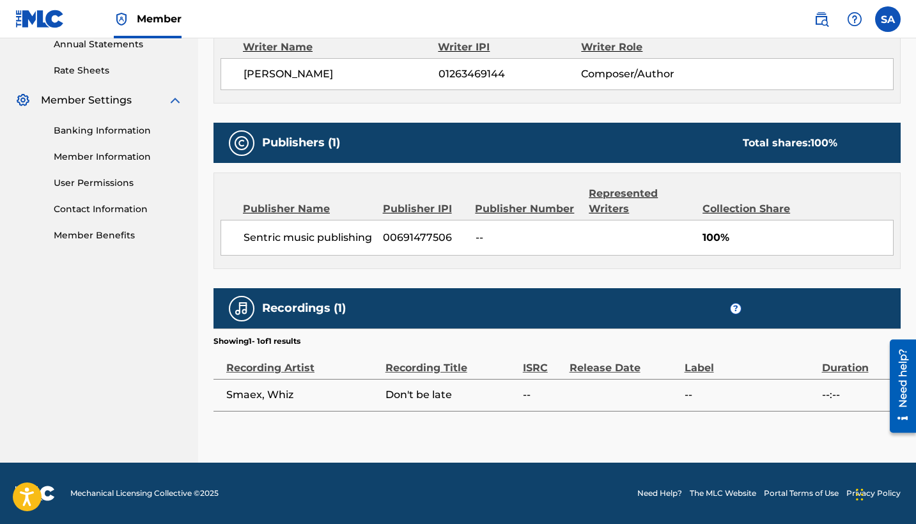
scroll to position [474, 0]
click at [285, 393] on span "Smaex, Whiz" at bounding box center [302, 394] width 153 height 15
click at [244, 310] on img at bounding box center [241, 308] width 15 height 15
click at [284, 370] on div "Recording Artist" at bounding box center [302, 361] width 153 height 29
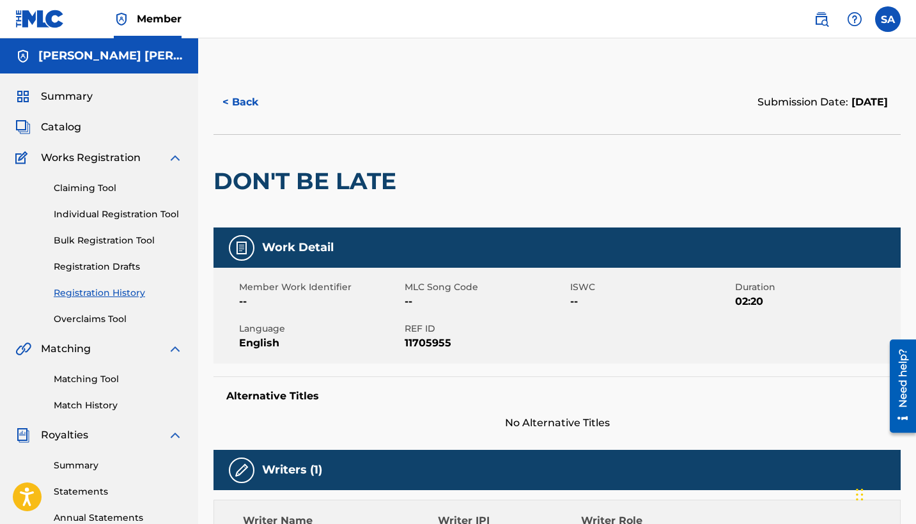
scroll to position [0, 0]
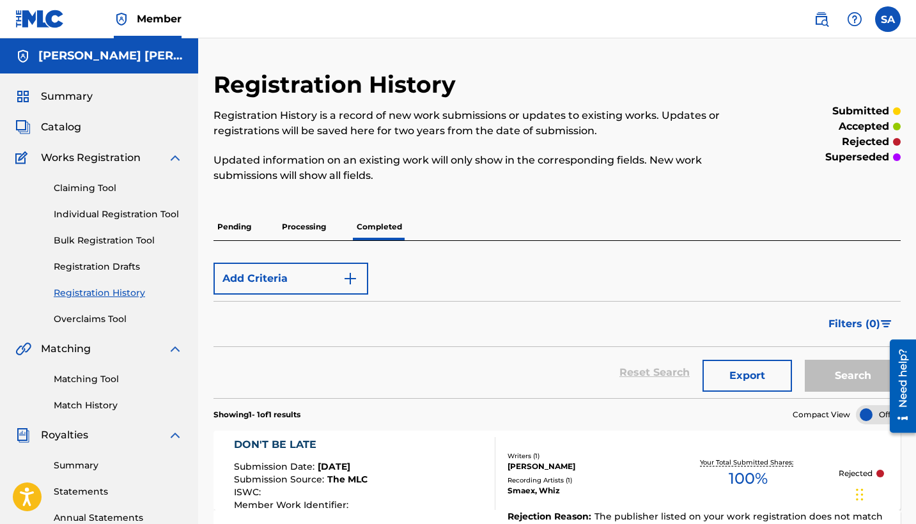
scroll to position [159, 0]
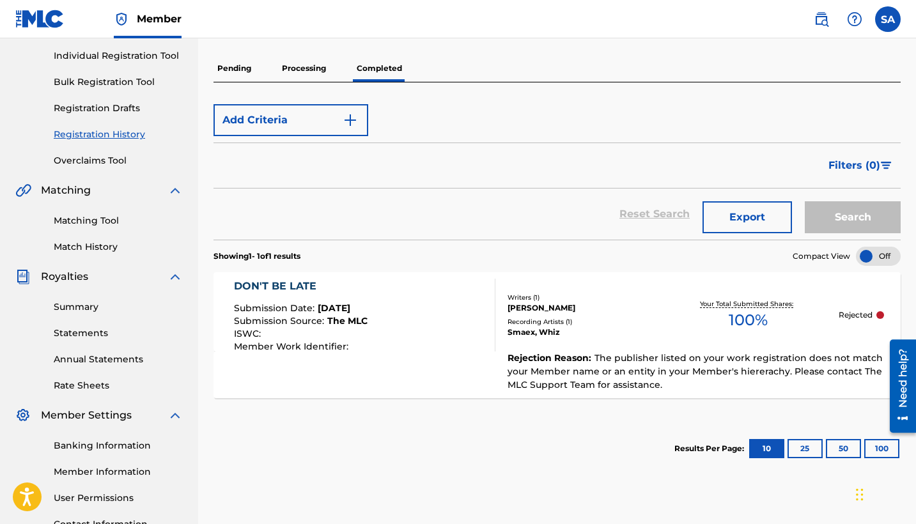
click at [317, 318] on span "Submission Source :" at bounding box center [280, 321] width 93 height 12
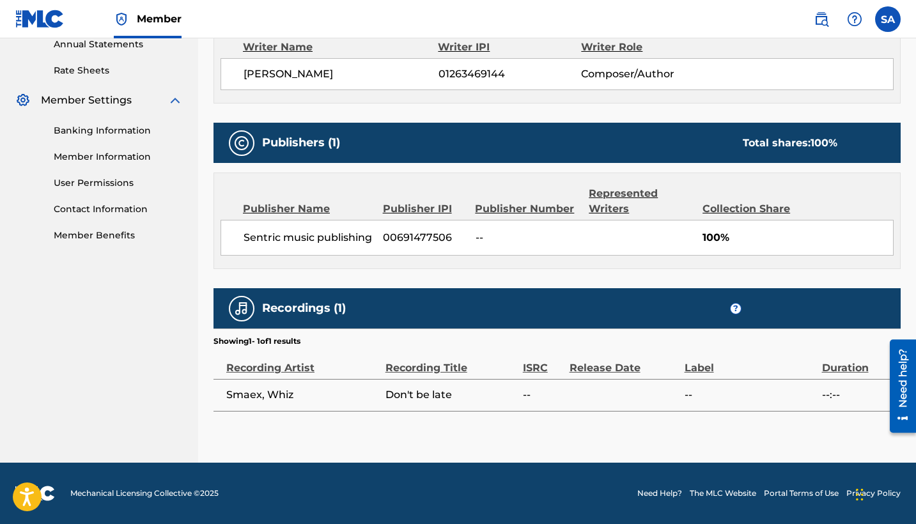
scroll to position [474, 0]
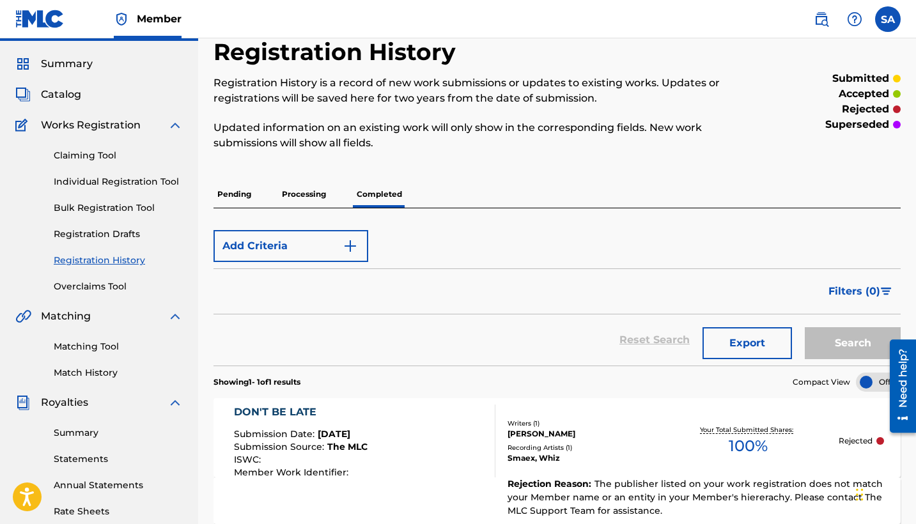
scroll to position [17, 0]
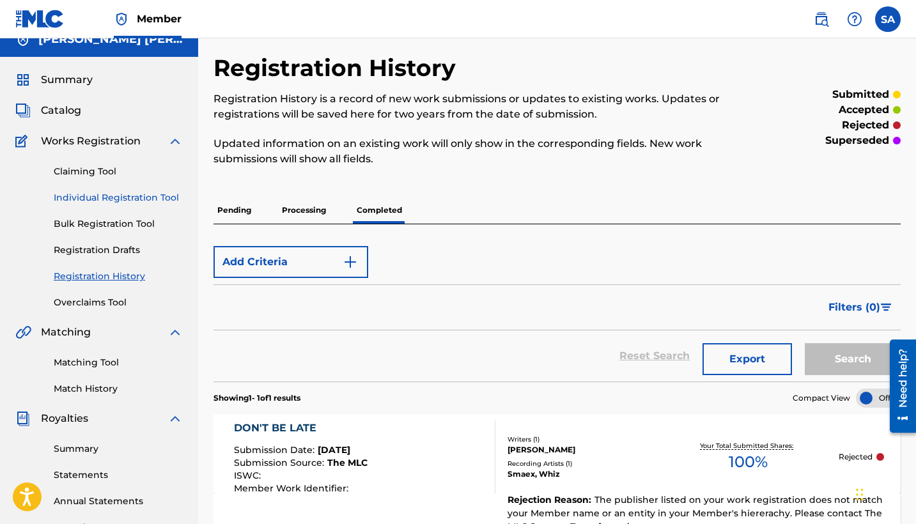
click at [93, 201] on link "Individual Registration Tool" at bounding box center [118, 197] width 129 height 13
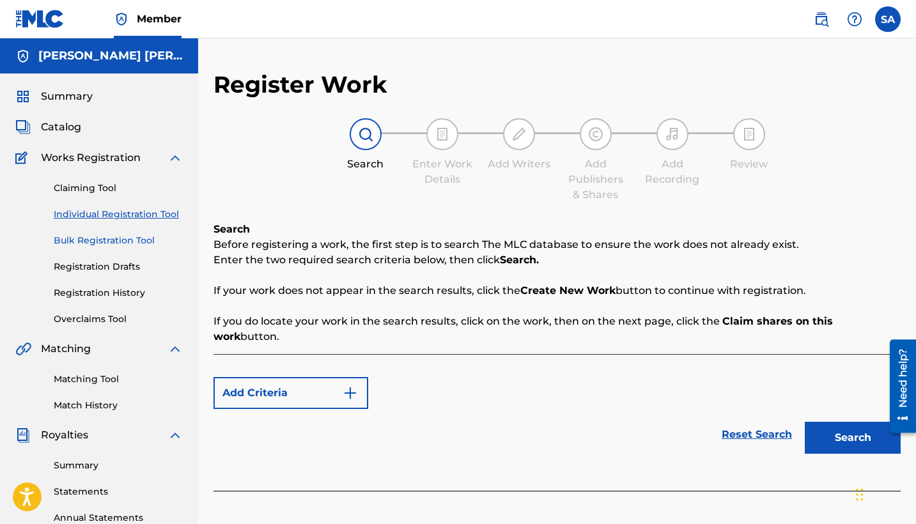
click at [74, 240] on link "Bulk Registration Tool" at bounding box center [118, 240] width 129 height 13
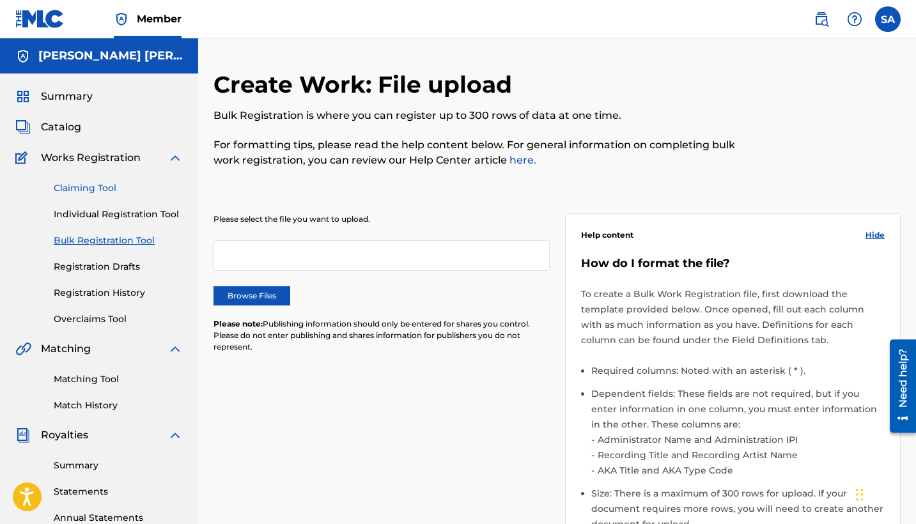
click at [87, 186] on link "Claiming Tool" at bounding box center [118, 188] width 129 height 13
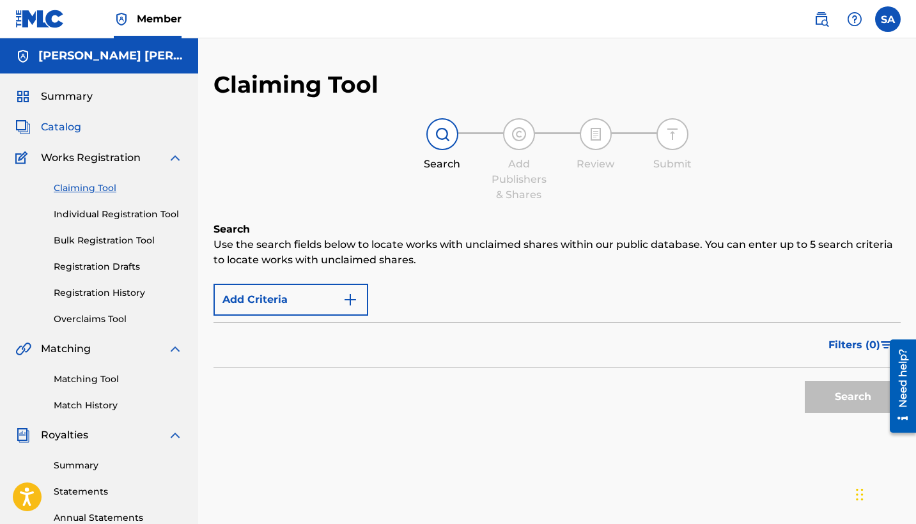
click at [59, 127] on span "Catalog" at bounding box center [61, 127] width 40 height 15
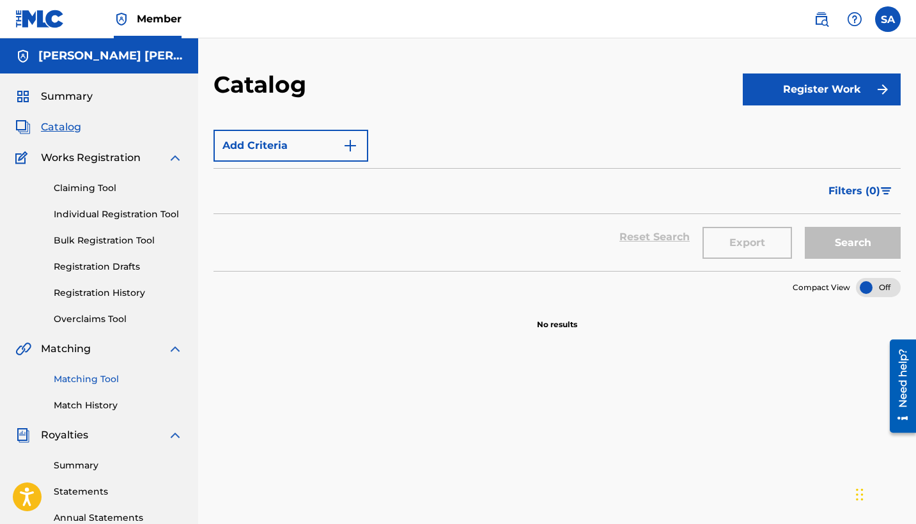
click at [80, 383] on link "Matching Tool" at bounding box center [118, 379] width 129 height 13
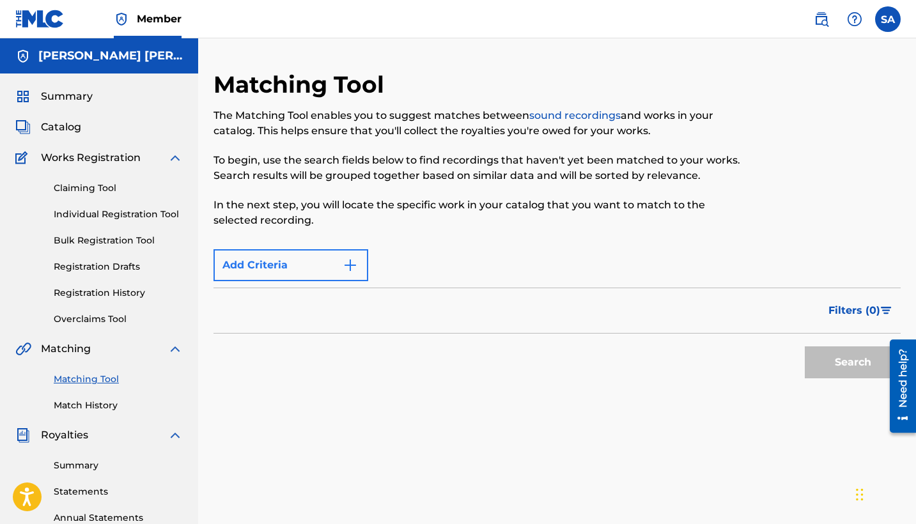
click at [346, 266] on img "Search Form" at bounding box center [350, 265] width 15 height 15
click at [84, 100] on span "Summary" at bounding box center [67, 96] width 52 height 15
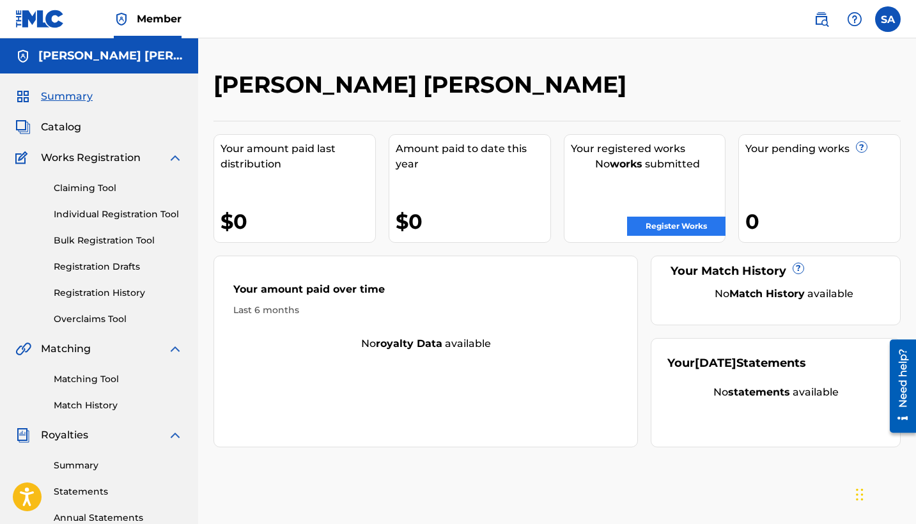
click at [672, 218] on link "Register Works" at bounding box center [676, 226] width 98 height 19
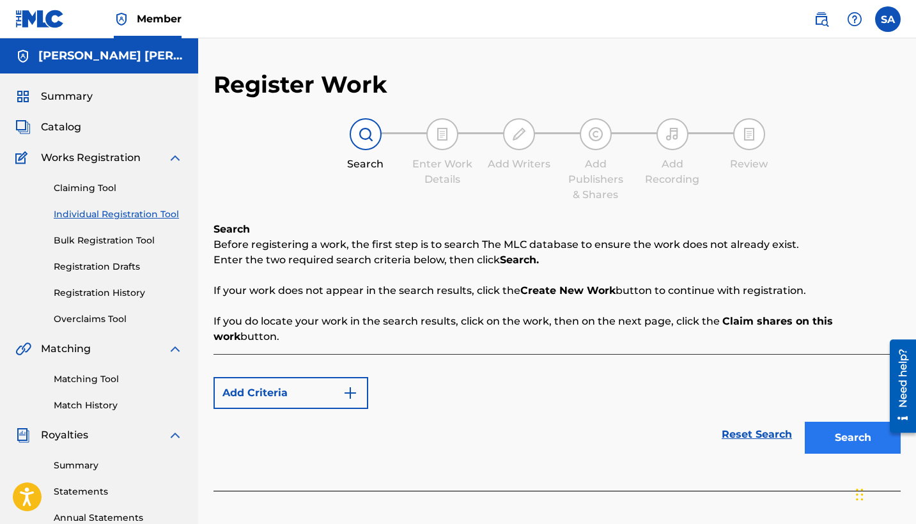
click at [816, 426] on button "Search" at bounding box center [853, 438] width 96 height 32
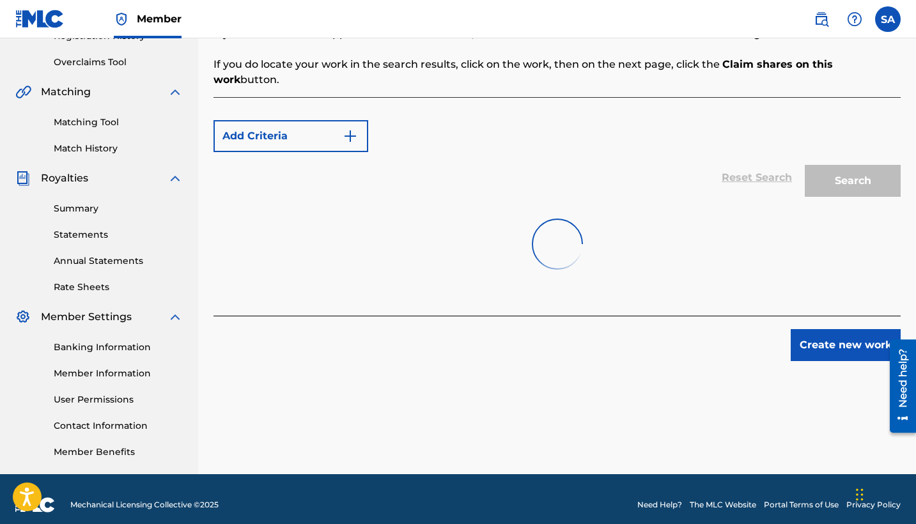
scroll to position [257, 0]
